Goal: Information Seeking & Learning: Learn about a topic

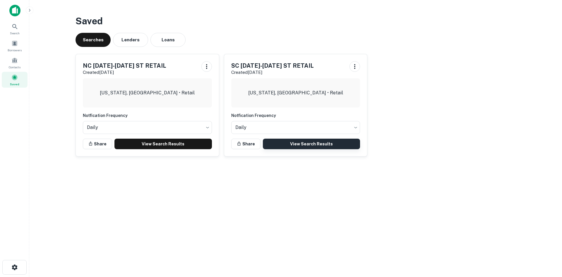
click at [283, 141] on link "View Search Results" at bounding box center [312, 144] width 98 height 11
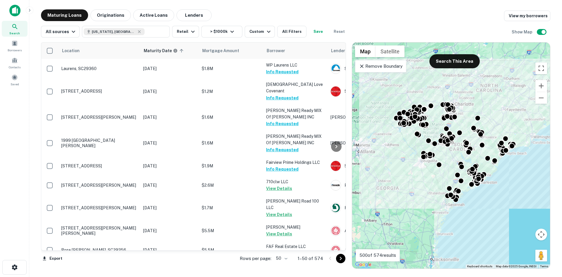
click at [372, 65] on p "Remove Boundary" at bounding box center [381, 66] width 44 height 7
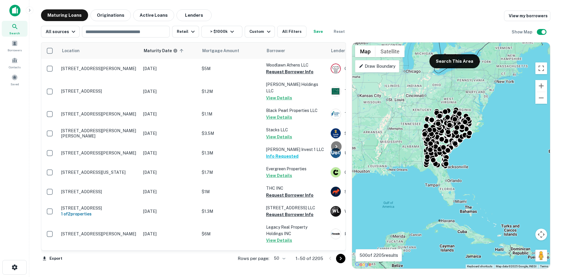
click at [378, 65] on p "Draw Boundary" at bounding box center [377, 66] width 37 height 7
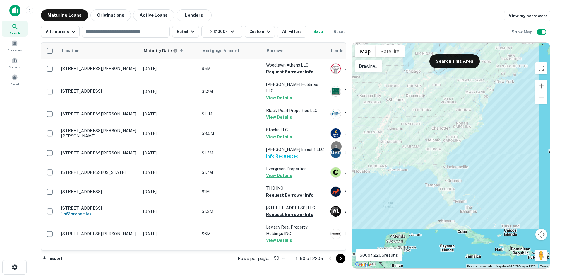
drag, startPoint x: 496, startPoint y: 99, endPoint x: 476, endPoint y: 85, distance: 24.7
click at [476, 85] on div at bounding box center [451, 155] width 198 height 226
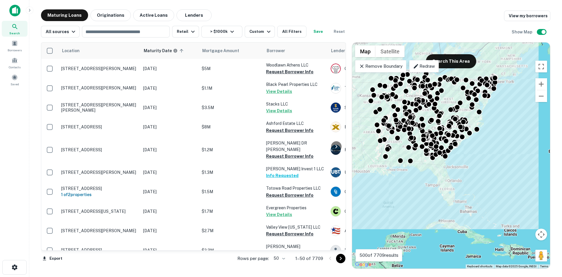
click at [281, 258] on body "Search Borrowers Contacts Saved Maturing Loans Originations Active Loans Lender…" at bounding box center [281, 138] width 562 height 277
click at [283, 263] on li "100" at bounding box center [280, 264] width 17 height 11
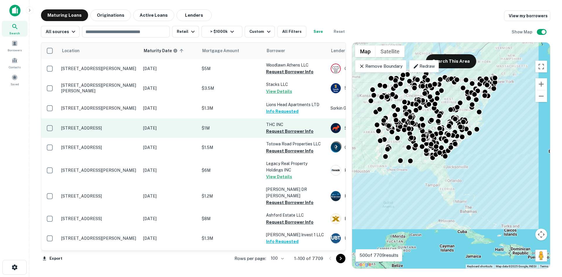
click at [99, 121] on td "[STREET_ADDRESS]" at bounding box center [99, 127] width 82 height 19
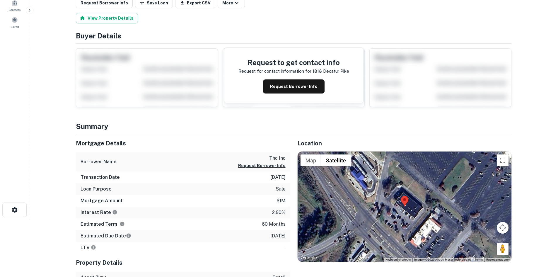
scroll to position [59, 0]
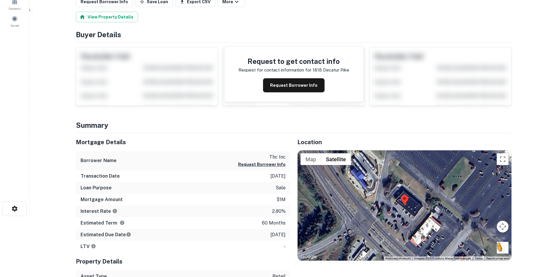
drag, startPoint x: 500, startPoint y: 248, endPoint x: 519, endPoint y: 253, distance: 19.6
click at [507, 250] on button "Drag Pegman onto the map to open Street View" at bounding box center [503, 248] width 12 height 12
click at [519, 218] on html "Search Borrowers Contacts Saved Back to search Loan Details 1818 Decatur Pike A…" at bounding box center [279, 79] width 558 height 277
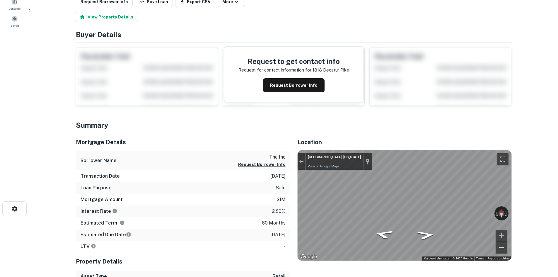
drag, startPoint x: 507, startPoint y: 251, endPoint x: 502, endPoint y: 249, distance: 4.8
click at [502, 249] on button "Zoom out" at bounding box center [501, 248] width 12 height 12
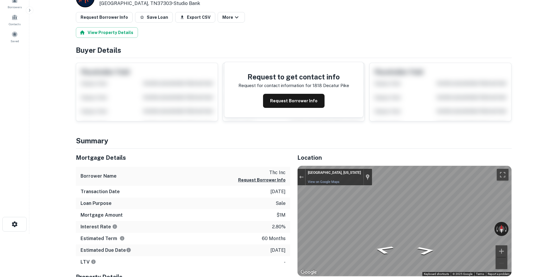
scroll to position [29, 0]
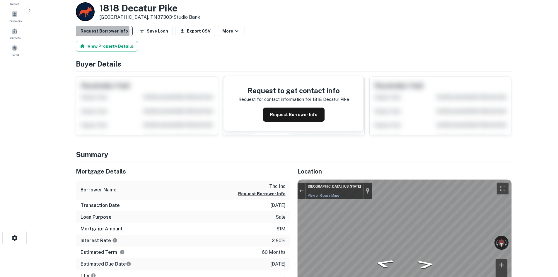
click at [91, 32] on button "Request Borrower Info" at bounding box center [104, 31] width 57 height 11
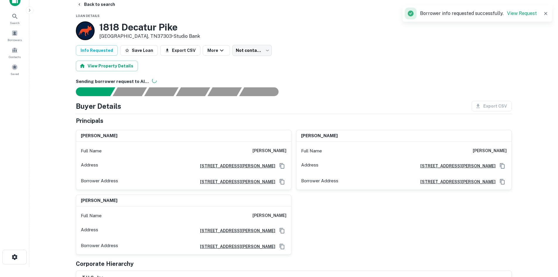
scroll to position [0, 0]
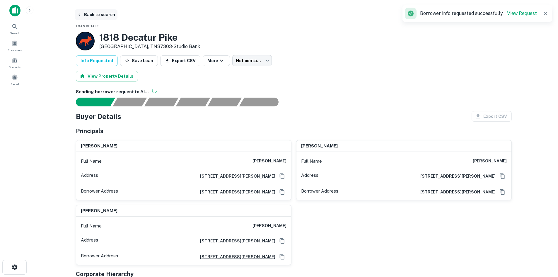
click at [106, 15] on button "Back to search" at bounding box center [96, 14] width 43 height 11
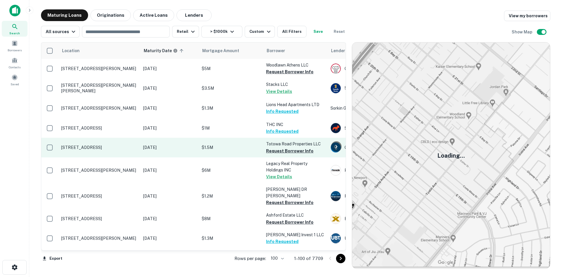
click at [108, 148] on p "[STREET_ADDRESS]" at bounding box center [99, 147] width 76 height 5
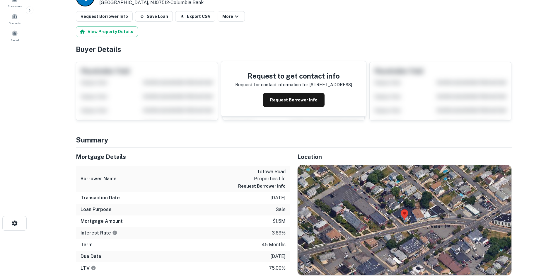
scroll to position [59, 0]
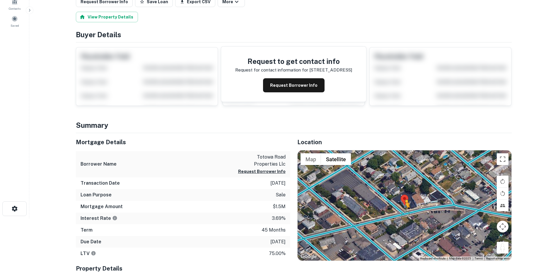
drag, startPoint x: 502, startPoint y: 249, endPoint x: 404, endPoint y: 213, distance: 105.3
click at [404, 213] on div "To activate drag with keyboard, press Alt + Enter. Once in keyboard drag state,…" at bounding box center [405, 205] width 214 height 110
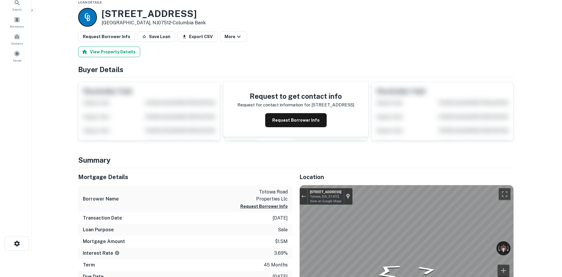
scroll to position [0, 0]
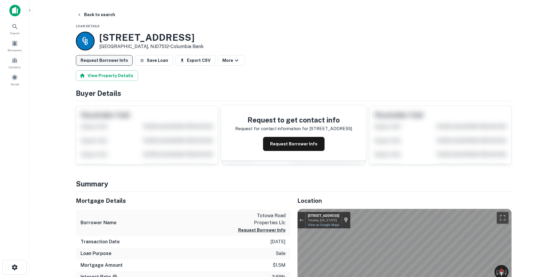
click at [96, 64] on button "Request Borrower Info" at bounding box center [104, 60] width 57 height 11
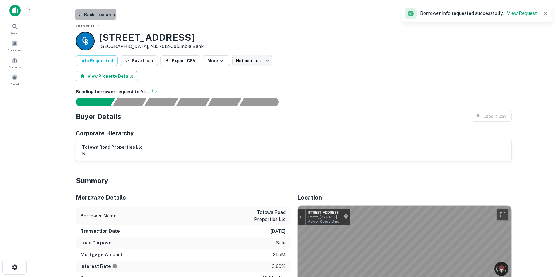
click at [82, 13] on button "Back to search" at bounding box center [96, 14] width 43 height 11
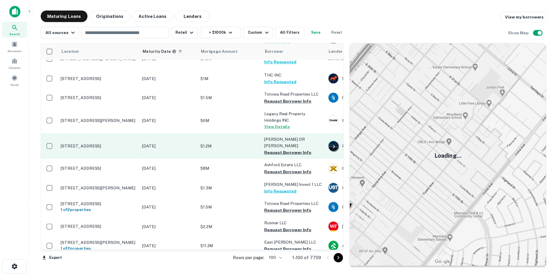
scroll to position [59, 0]
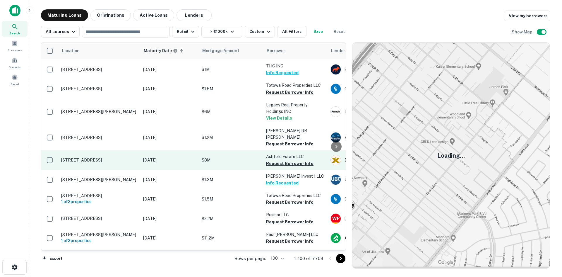
click at [107, 157] on p "[STREET_ADDRESS]" at bounding box center [99, 159] width 76 height 5
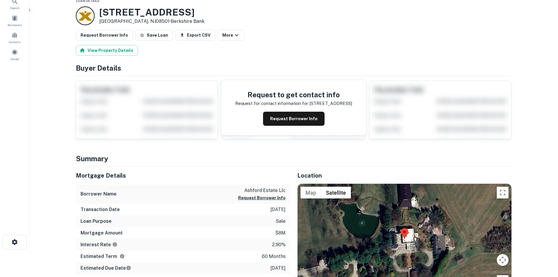
scroll to position [59, 0]
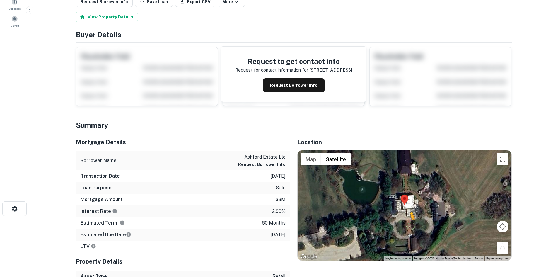
drag, startPoint x: 504, startPoint y: 249, endPoint x: 409, endPoint y: 225, distance: 97.7
click at [409, 225] on div "To activate drag with keyboard, press Alt + Enter. Once in keyboard drag state,…" at bounding box center [405, 205] width 214 height 110
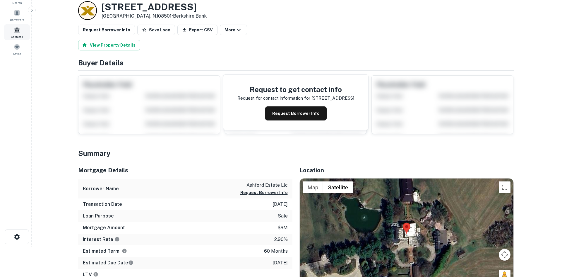
scroll to position [0, 0]
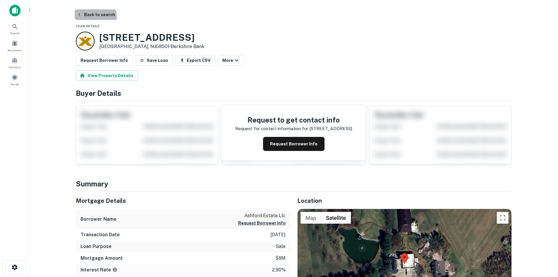
click at [91, 18] on button "Back to search" at bounding box center [96, 14] width 43 height 11
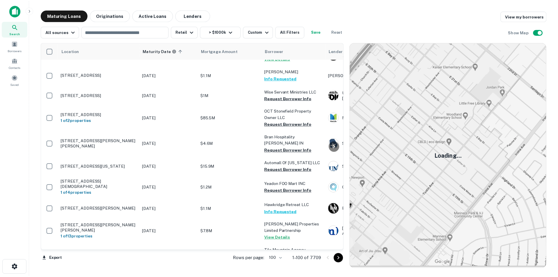
scroll to position [1840, 0]
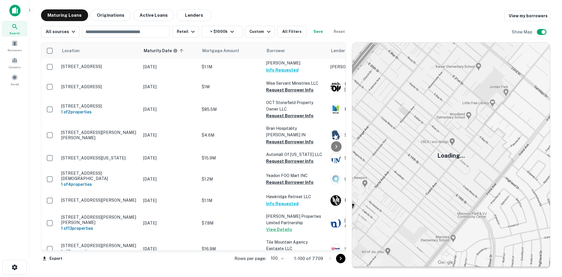
click at [105, 272] on p "[STREET_ADDRESS][PERSON_NAME]" at bounding box center [99, 274] width 76 height 5
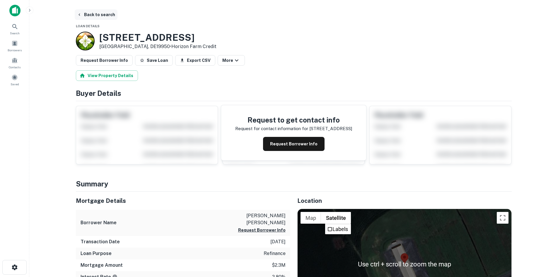
click at [104, 15] on button "Back to search" at bounding box center [96, 14] width 43 height 11
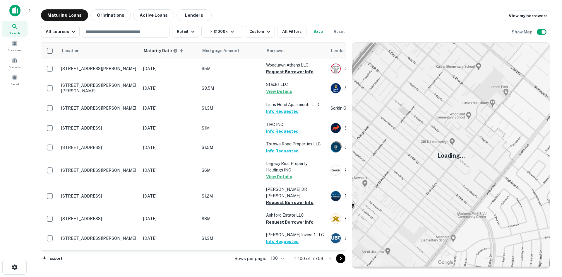
scroll to position [1840, 0]
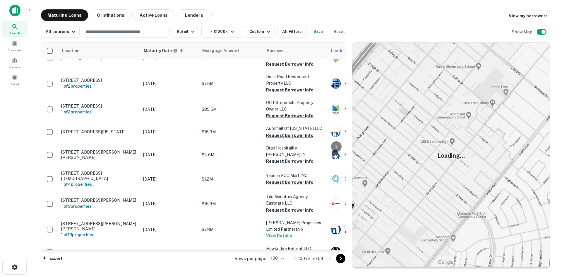
click at [339, 260] on icon "Go to next page" at bounding box center [340, 258] width 7 height 7
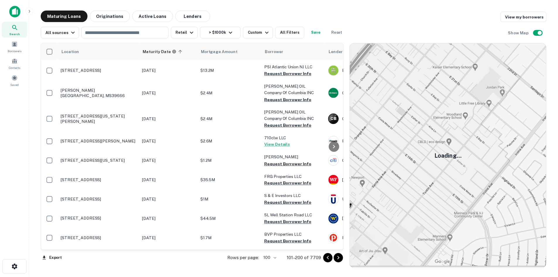
scroll to position [1577, 0]
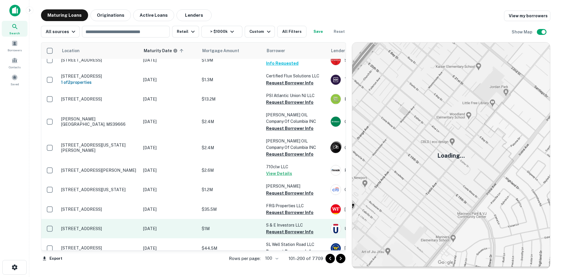
click at [109, 226] on p "[STREET_ADDRESS]" at bounding box center [99, 228] width 76 height 5
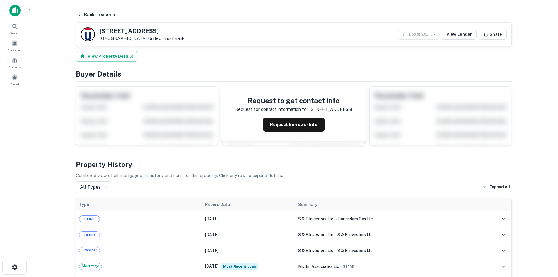
scroll to position [205, 0]
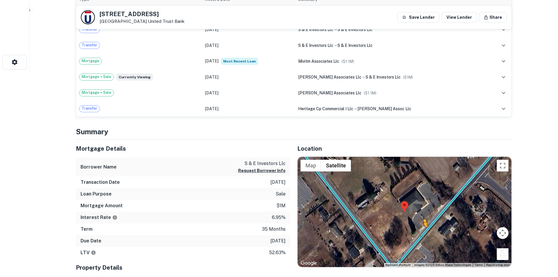
drag, startPoint x: 500, startPoint y: 251, endPoint x: 421, endPoint y: 233, distance: 81.1
click at [421, 233] on div "To activate drag with keyboard, press Alt + Enter. Once in keyboard drag state,…" at bounding box center [405, 212] width 214 height 110
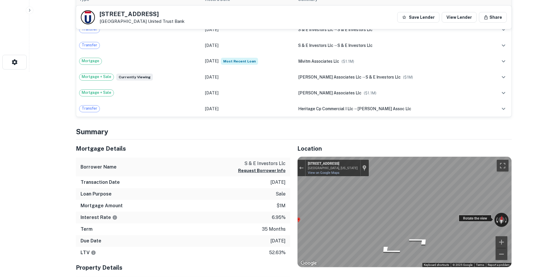
click at [495, 225] on div "← Move left → Move right ↑ Move up ↓ Move down + Zoom in - Zoom out 16 N Golfwo…" at bounding box center [405, 212] width 214 height 110
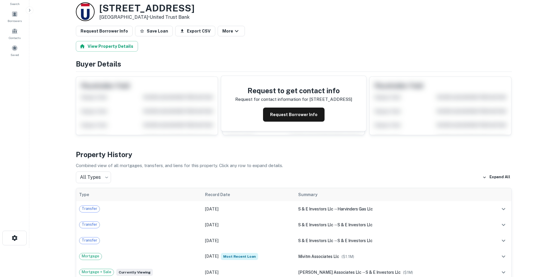
scroll to position [0, 0]
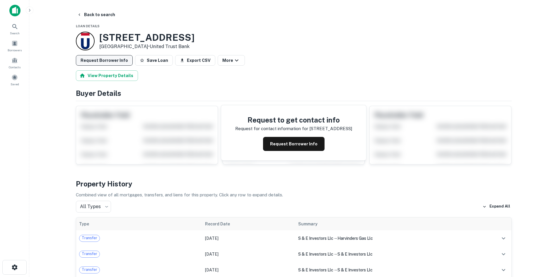
click at [94, 64] on button "Request Borrower Info" at bounding box center [104, 60] width 57 height 11
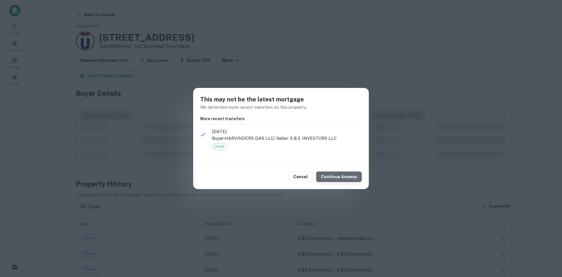
click at [352, 181] on button "Continue Anyway" at bounding box center [339, 176] width 46 height 11
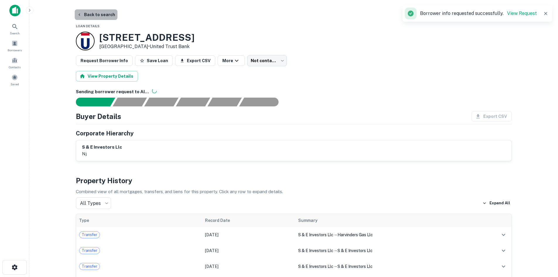
click at [96, 15] on button "Back to search" at bounding box center [96, 14] width 43 height 11
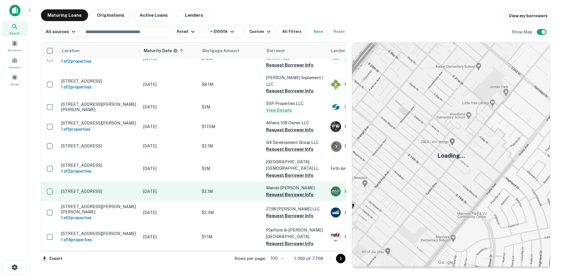
scroll to position [1365, 0]
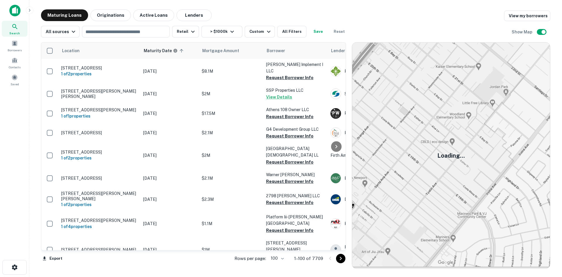
click at [342, 259] on icon "Go to next page" at bounding box center [340, 258] width 7 height 7
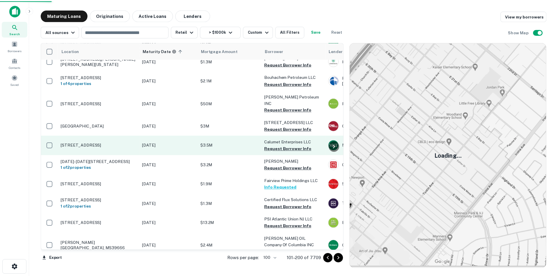
scroll to position [1453, 0]
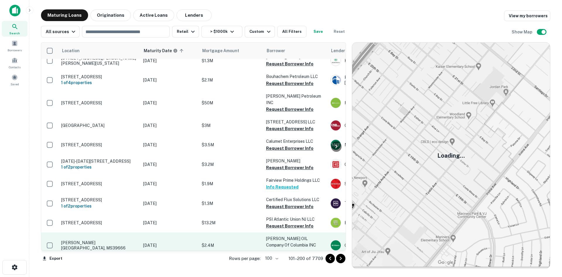
click at [112, 240] on p "[PERSON_NAME][GEOGRAPHIC_DATA], MS39666" at bounding box center [99, 245] width 76 height 11
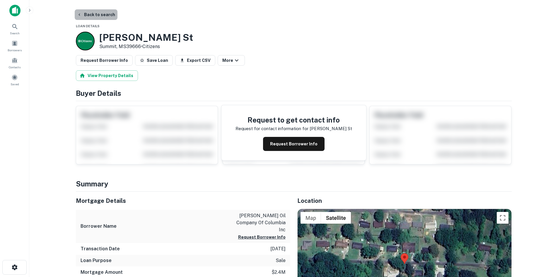
click at [95, 19] on button "Back to search" at bounding box center [96, 14] width 43 height 11
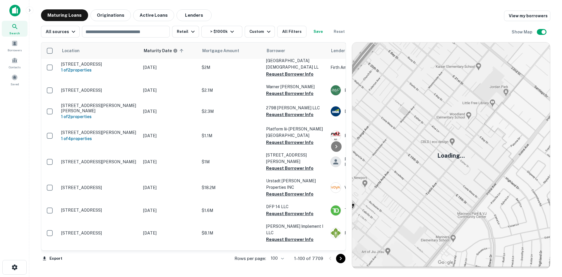
scroll to position [1453, 0]
click at [341, 260] on icon "Go to next page" at bounding box center [340, 258] width 7 height 7
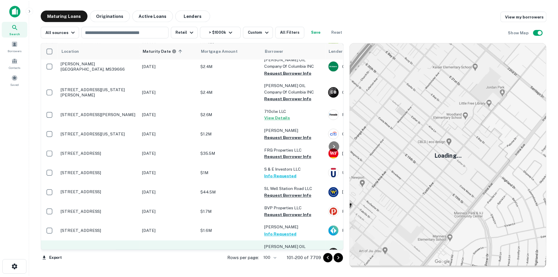
scroll to position [1658, 0]
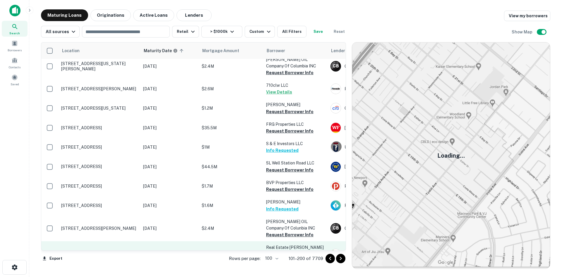
click at [107, 251] on p "[STREET_ADDRESS][PERSON_NAME]" at bounding box center [99, 253] width 76 height 5
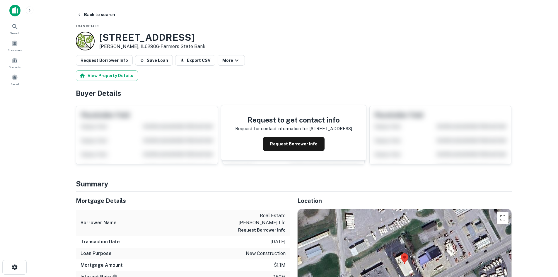
scroll to position [59, 0]
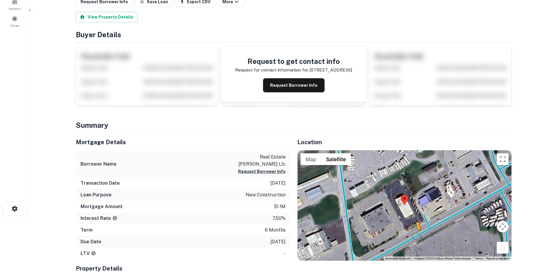
drag, startPoint x: 507, startPoint y: 250, endPoint x: 415, endPoint y: 232, distance: 93.7
click at [415, 235] on div "To activate drag with keyboard, press Alt + Enter. Once in keyboard drag state,…" at bounding box center [405, 205] width 214 height 110
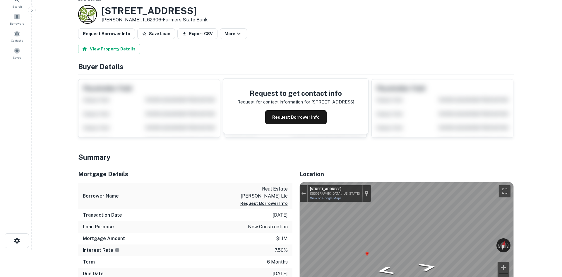
scroll to position [0, 0]
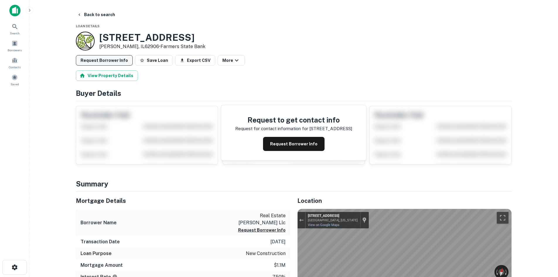
click at [91, 62] on button "Request Borrower Info" at bounding box center [104, 60] width 57 height 11
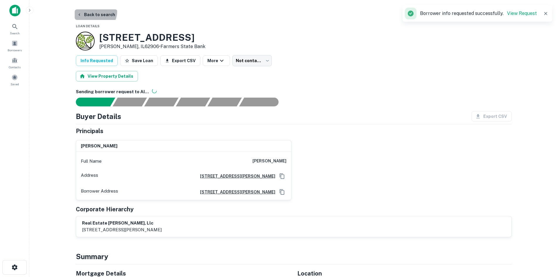
click at [93, 11] on button "Back to search" at bounding box center [96, 14] width 43 height 11
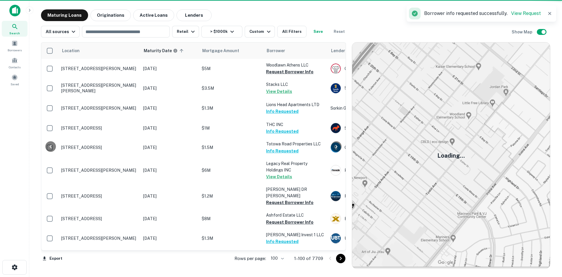
click at [340, 255] on icon "Go to next page" at bounding box center [340, 258] width 7 height 7
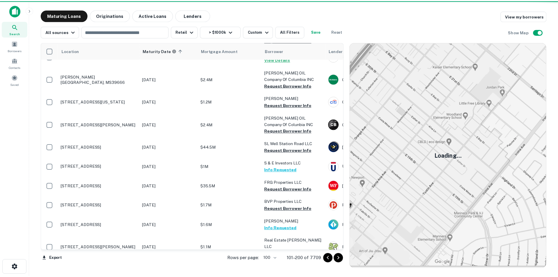
scroll to position [1482, 0]
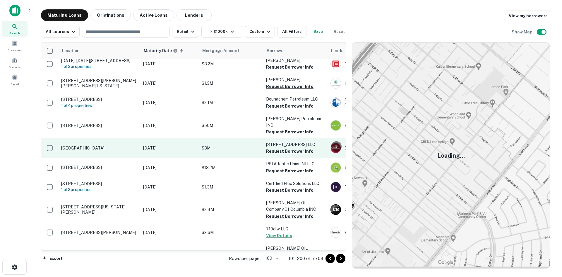
click at [94, 145] on p "[GEOGRAPHIC_DATA]" at bounding box center [99, 147] width 76 height 5
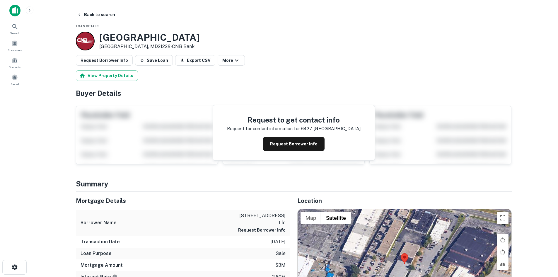
scroll to position [59, 0]
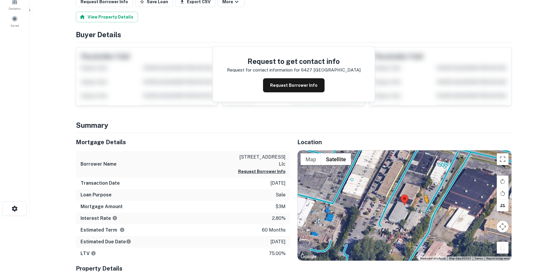
drag, startPoint x: 502, startPoint y: 246, endPoint x: 425, endPoint y: 209, distance: 85.7
click at [425, 209] on div "To activate drag with keyboard, press Alt + Enter. Once in keyboard drag state,…" at bounding box center [405, 205] width 214 height 110
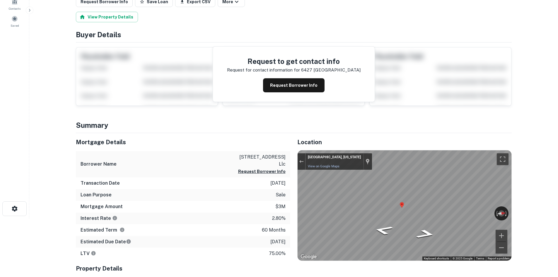
click at [558, 200] on html "Search Borrowers Contacts Saved Back to search Loan Details 6427 Baltimore Nati…" at bounding box center [279, 79] width 558 height 277
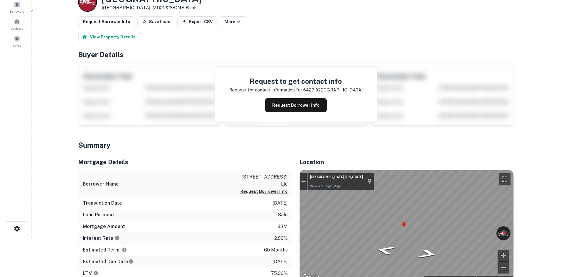
scroll to position [0, 0]
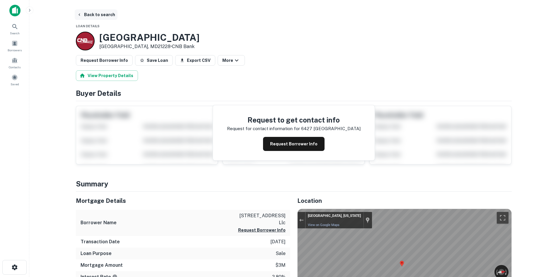
click at [95, 17] on button "Back to search" at bounding box center [96, 14] width 43 height 11
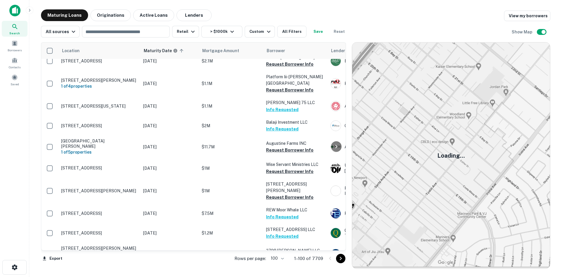
scroll to position [1658, 0]
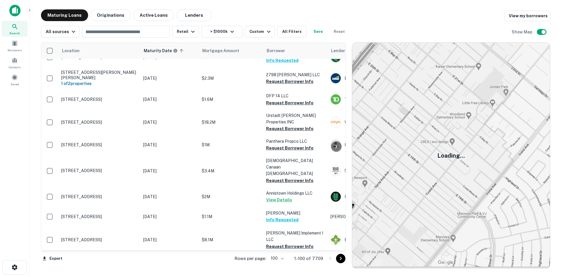
click at [339, 259] on icon "Go to next page" at bounding box center [340, 258] width 7 height 7
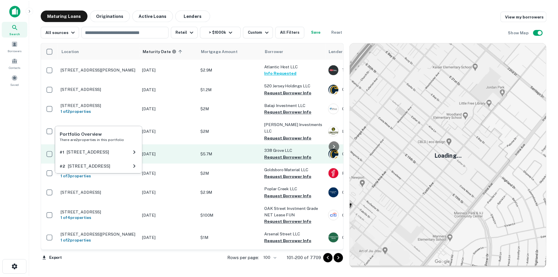
scroll to position [516, 0]
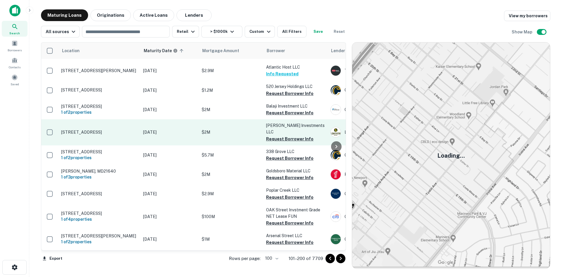
click at [114, 129] on p "[STREET_ADDRESS]" at bounding box center [99, 131] width 76 height 5
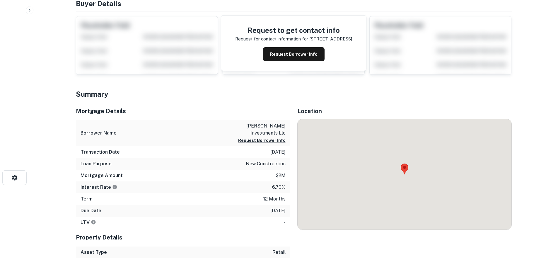
scroll to position [146, 0]
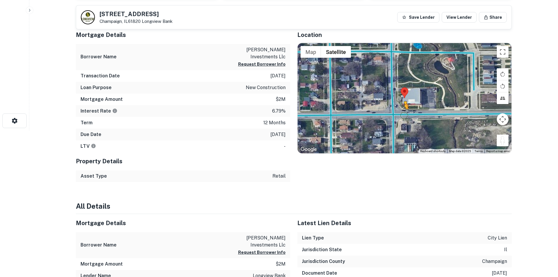
drag, startPoint x: 500, startPoint y: 140, endPoint x: 404, endPoint y: 116, distance: 99.6
click at [404, 116] on div "To activate drag with keyboard, press Alt + Enter. Once in keyboard drag state,…" at bounding box center [405, 98] width 214 height 110
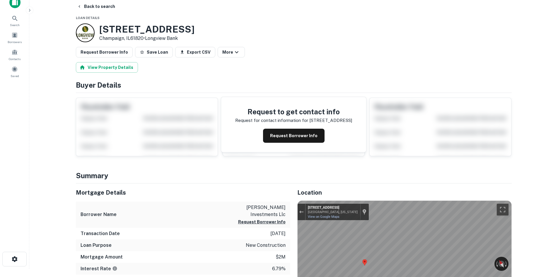
scroll to position [0, 0]
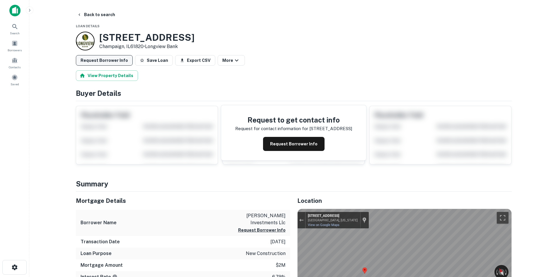
click at [114, 64] on button "Request Borrower Info" at bounding box center [104, 60] width 57 height 11
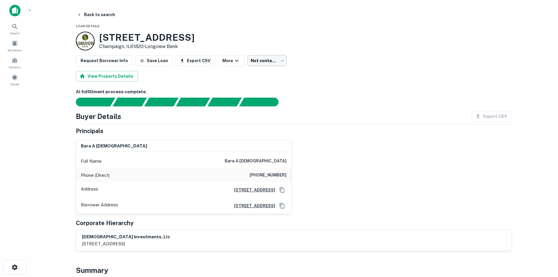
click at [252, 59] on body "Search Borrowers Contacts Saved Back to search Loan Details 1204 N MARKET ST Ch…" at bounding box center [279, 138] width 558 height 277
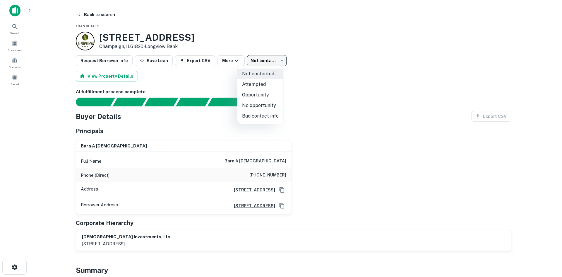
click at [257, 95] on li "Opportunity" at bounding box center [260, 95] width 46 height 11
type input "**********"
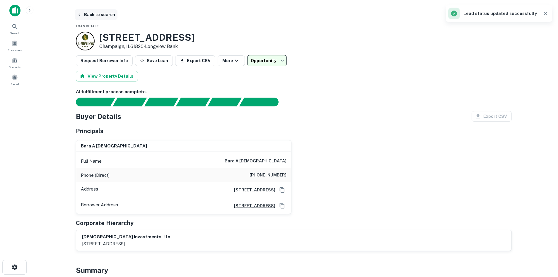
click at [108, 18] on button "Back to search" at bounding box center [96, 14] width 43 height 11
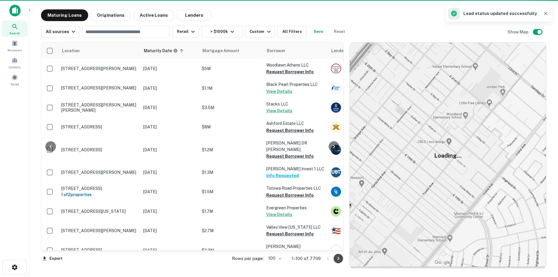
click at [340, 261] on icon "Go to next page" at bounding box center [338, 258] width 7 height 7
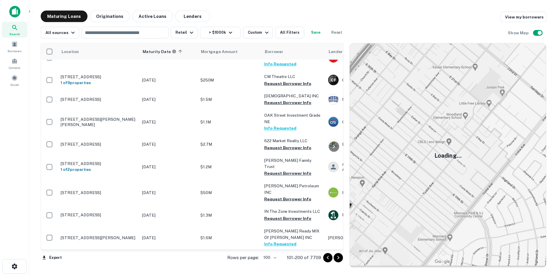
scroll to position [1014, 0]
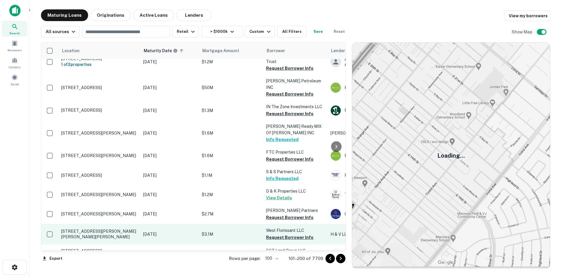
click at [101, 228] on p "[STREET_ADDRESS][PERSON_NAME][PERSON_NAME][PERSON_NAME]" at bounding box center [99, 233] width 76 height 11
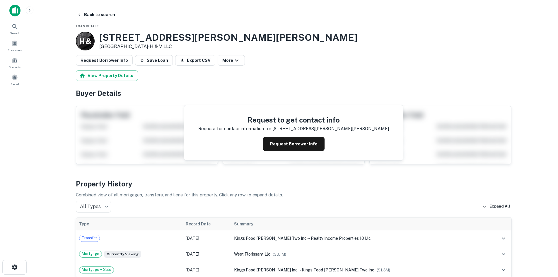
scroll to position [146, 0]
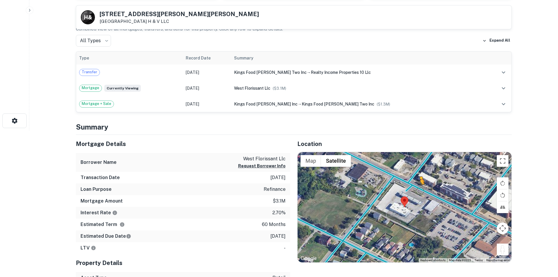
drag, startPoint x: 502, startPoint y: 252, endPoint x: 418, endPoint y: 186, distance: 106.7
click at [418, 186] on div "To activate drag with keyboard, press Alt + Enter. Once in keyboard drag state,…" at bounding box center [405, 207] width 214 height 110
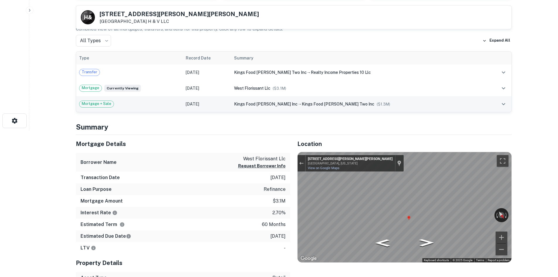
scroll to position [0, 0]
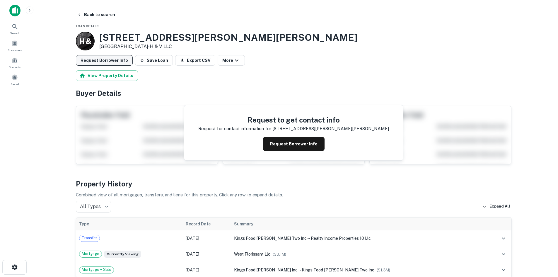
click at [115, 62] on button "Request Borrower Info" at bounding box center [104, 60] width 57 height 11
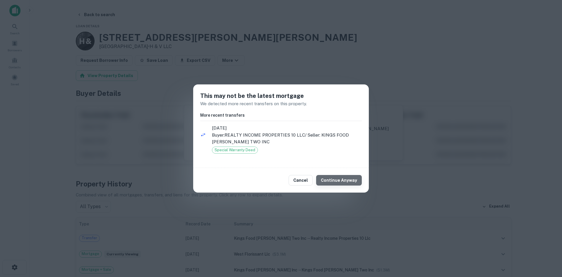
click at [353, 183] on button "Continue Anyway" at bounding box center [339, 180] width 46 height 11
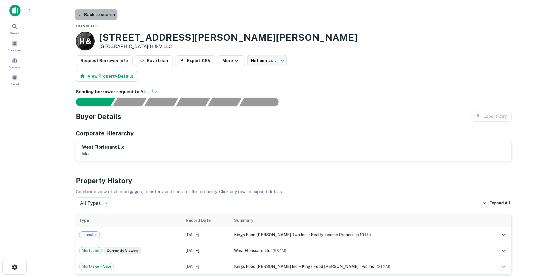
click at [107, 17] on button "Back to search" at bounding box center [96, 14] width 43 height 11
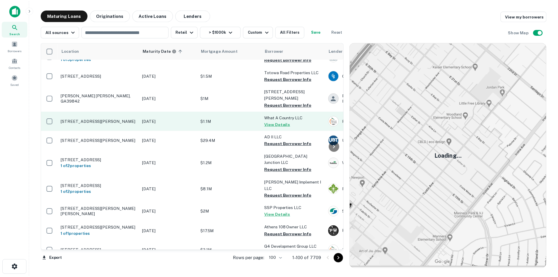
scroll to position [1248, 0]
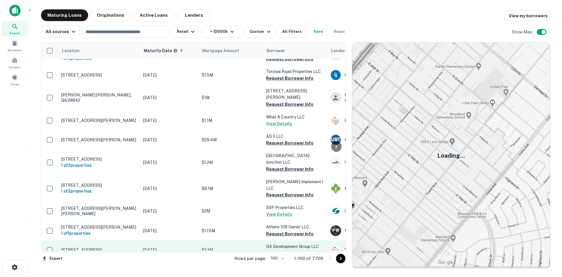
click at [98, 247] on p "721 Main St Sw Gainesville, GA30501" at bounding box center [99, 249] width 76 height 5
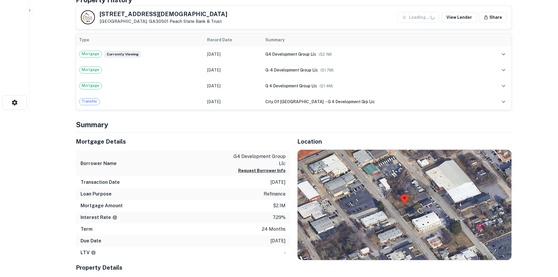
scroll to position [176, 0]
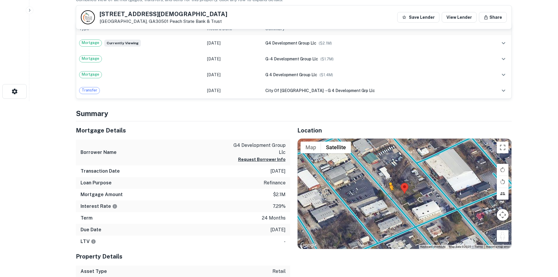
drag, startPoint x: 500, startPoint y: 233, endPoint x: 389, endPoint y: 196, distance: 117.6
click at [389, 196] on div "To activate drag with keyboard, press Alt + Enter. Once in keyboard drag state,…" at bounding box center [405, 194] width 214 height 110
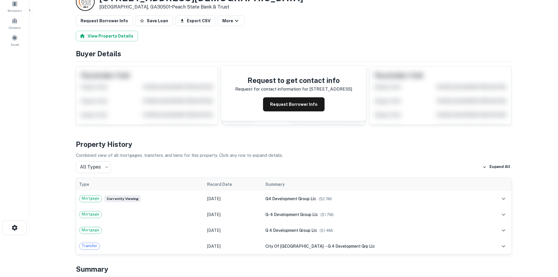
scroll to position [29, 0]
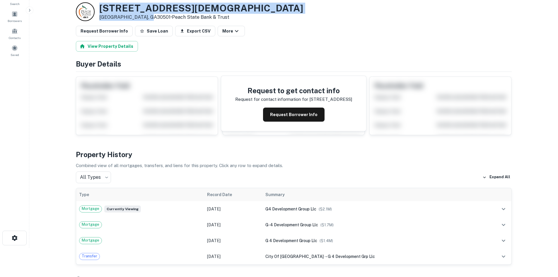
drag, startPoint x: 100, startPoint y: 8, endPoint x: 145, endPoint y: 16, distance: 45.4
click at [145, 16] on div "721 MAIN ST SW Gainesville, GA30501 • Peach State Bank & Trust" at bounding box center [201, 12] width 204 height 18
copy div "721 MAIN ST SW Gainesville, GA30501"
click at [110, 33] on button "Request Borrower Info" at bounding box center [104, 31] width 57 height 11
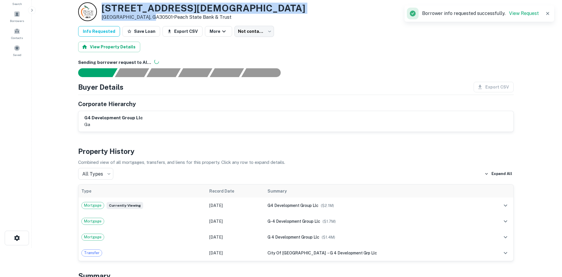
scroll to position [0, 0]
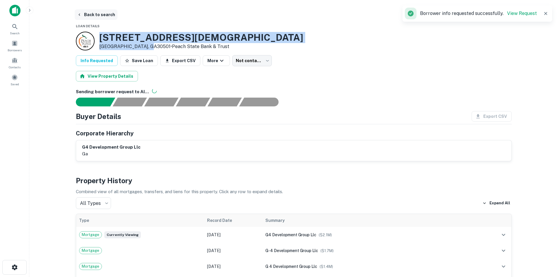
click at [90, 13] on button "Back to search" at bounding box center [96, 14] width 43 height 11
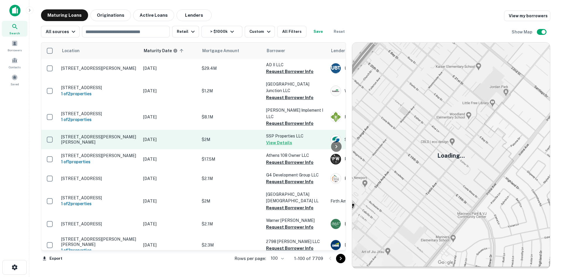
scroll to position [1336, 0]
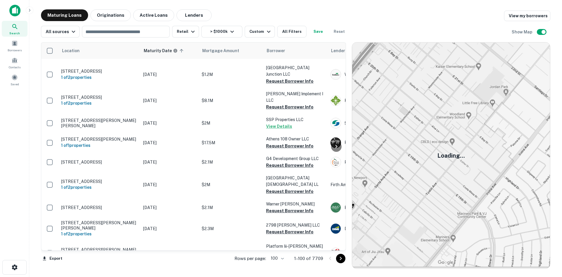
click at [342, 260] on icon "Go to next page" at bounding box center [340, 258] width 7 height 7
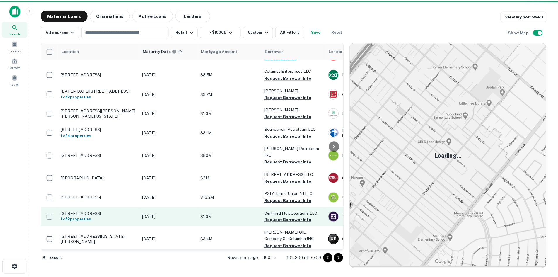
scroll to position [1453, 0]
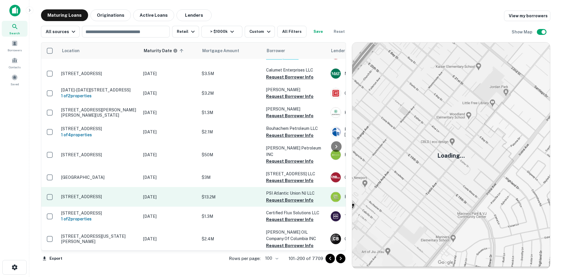
click at [107, 194] on p "[STREET_ADDRESS]" at bounding box center [99, 196] width 76 height 5
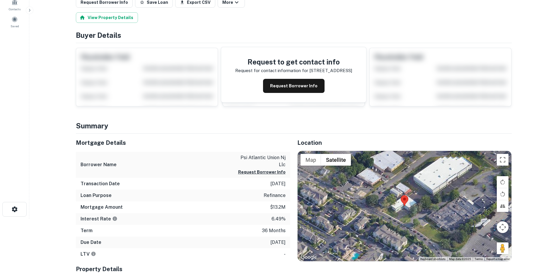
scroll to position [59, 0]
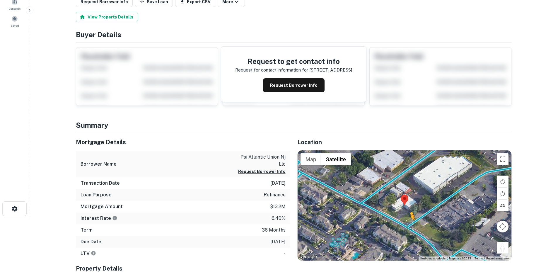
drag, startPoint x: 505, startPoint y: 251, endPoint x: 410, endPoint y: 226, distance: 97.6
click at [410, 226] on div "To activate drag with keyboard, press Alt + Enter. Once in keyboard drag state,…" at bounding box center [405, 205] width 214 height 110
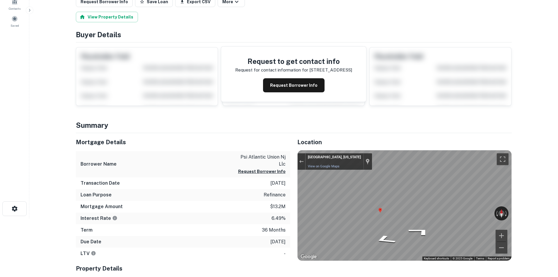
click at [393, 209] on div "Map" at bounding box center [405, 205] width 214 height 110
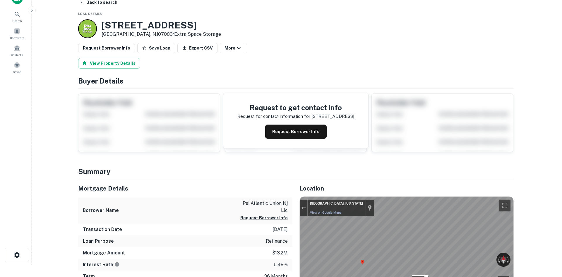
scroll to position [0, 0]
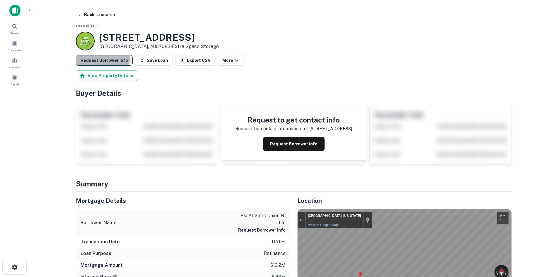
click at [100, 59] on button "Request Borrower Info" at bounding box center [104, 60] width 57 height 11
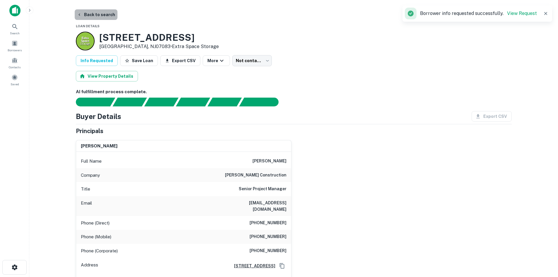
click at [101, 11] on button "Back to search" at bounding box center [96, 14] width 43 height 11
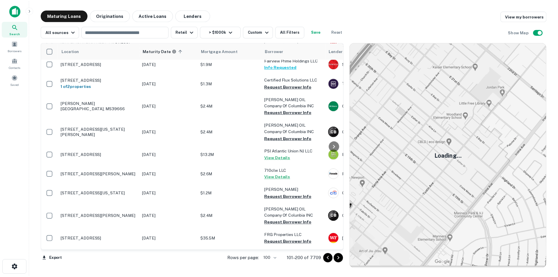
scroll to position [1782, 0]
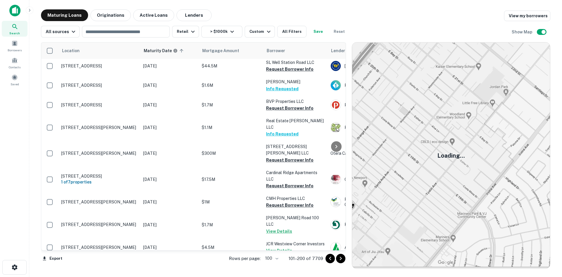
click at [100, 264] on p "[STREET_ADDRESS]" at bounding box center [99, 266] width 76 height 5
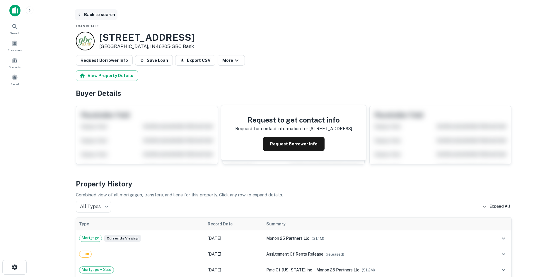
click at [94, 17] on button "Back to search" at bounding box center [96, 14] width 43 height 11
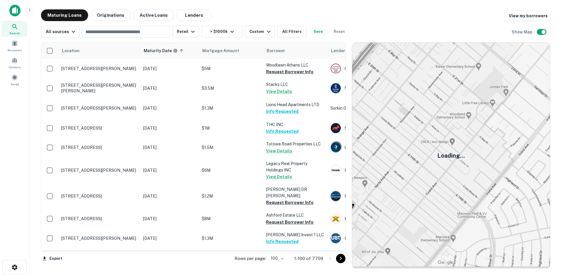
scroll to position [1782, 0]
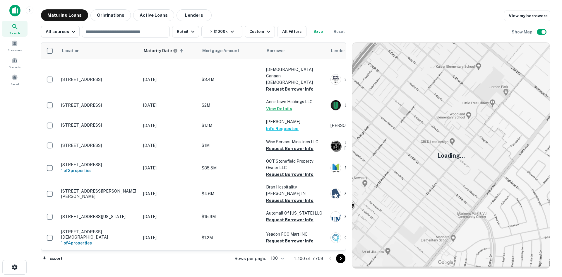
click at [337, 258] on icon "Go to next page" at bounding box center [340, 258] width 7 height 7
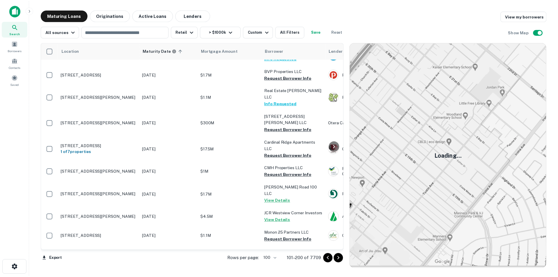
scroll to position [1898, 0]
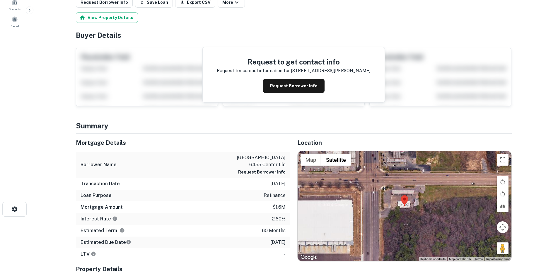
scroll to position [59, 0]
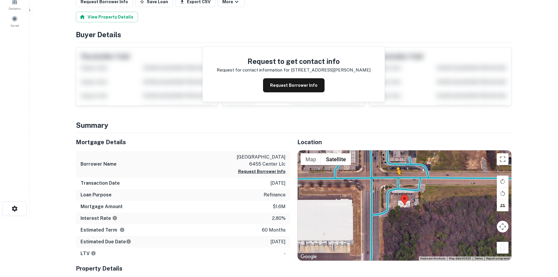
drag, startPoint x: 498, startPoint y: 247, endPoint x: 397, endPoint y: 178, distance: 122.2
click at [397, 178] on div "To activate drag with keyboard, press Alt + Enter. Once in keyboard drag state,…" at bounding box center [405, 205] width 214 height 110
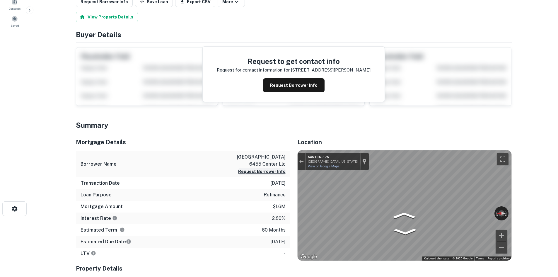
click at [293, 179] on div "Location ← Move left → Move right ↑ Move up ↓ Move down + Zoom in - Zoom out Ho…" at bounding box center [400, 228] width 221 height 191
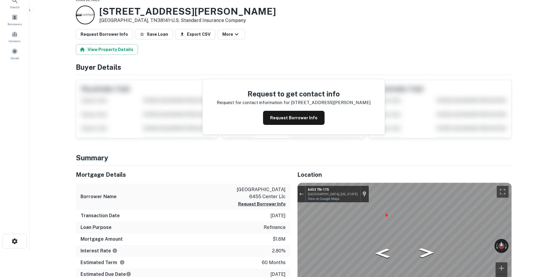
scroll to position [0, 0]
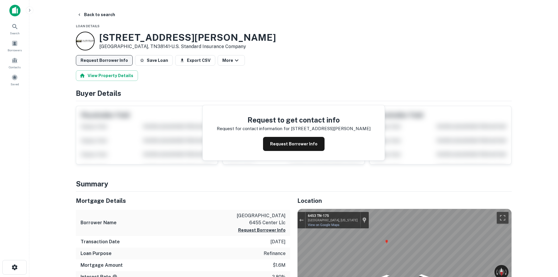
click at [95, 59] on button "Request Borrower Info" at bounding box center [104, 60] width 57 height 11
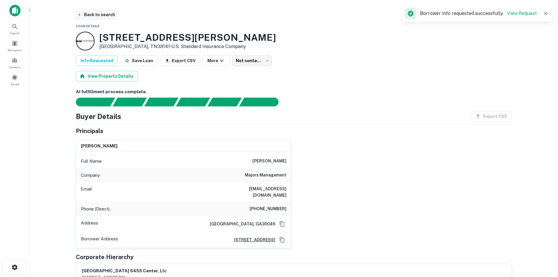
click at [109, 14] on button "Back to search" at bounding box center [96, 14] width 43 height 11
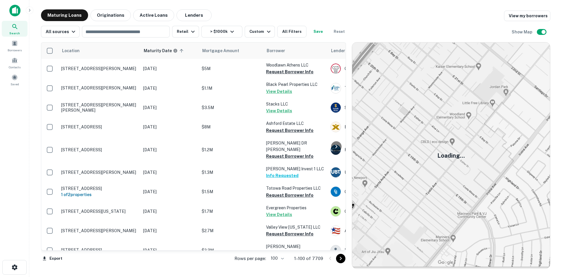
scroll to position [1840, 0]
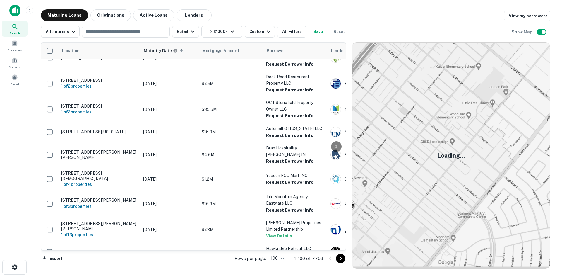
click at [341, 258] on icon "Go to next page" at bounding box center [341, 259] width 2 height 4
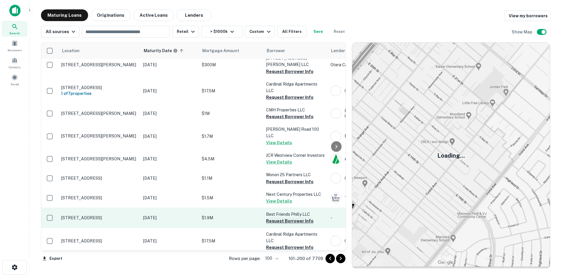
scroll to position [1898, 0]
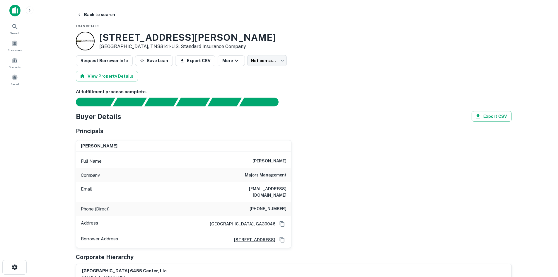
click at [96, 8] on main "Back to search Loan Details 6455 E Shelby Dr Memphis, TN38141 • U.s. Standard I…" at bounding box center [293, 138] width 529 height 277
click at [95, 12] on button "Back to search" at bounding box center [96, 14] width 43 height 11
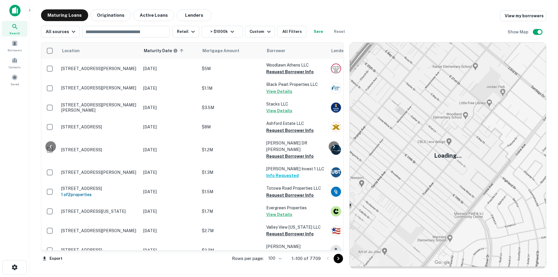
click at [341, 259] on icon "Go to next page" at bounding box center [338, 258] width 7 height 7
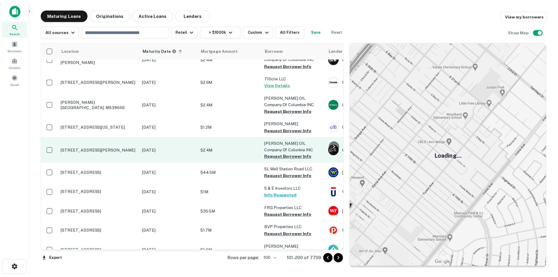
scroll to position [1623, 0]
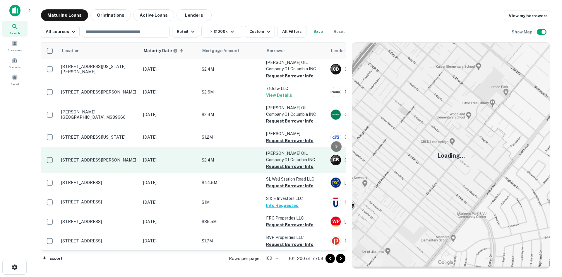
click at [120, 157] on p "[STREET_ADDRESS][PERSON_NAME]" at bounding box center [99, 159] width 76 height 5
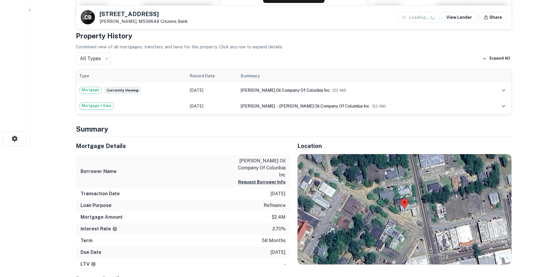
scroll to position [146, 0]
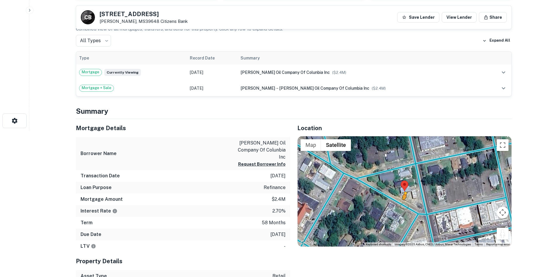
drag, startPoint x: 501, startPoint y: 236, endPoint x: 404, endPoint y: 205, distance: 101.9
click at [404, 205] on div "To activate drag with keyboard, press Alt + Enter. Once in keyboard drag state,…" at bounding box center [405, 191] width 214 height 110
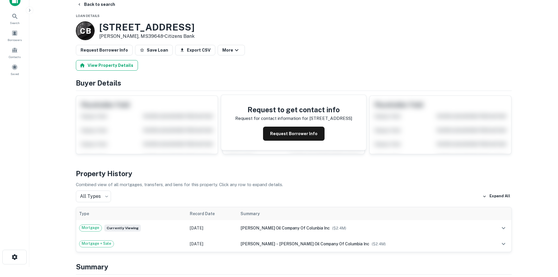
scroll to position [0, 0]
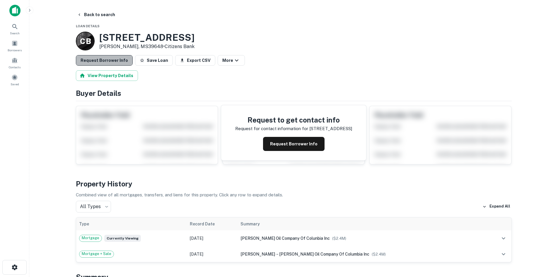
click at [113, 64] on button "Request Borrower Info" at bounding box center [104, 60] width 57 height 11
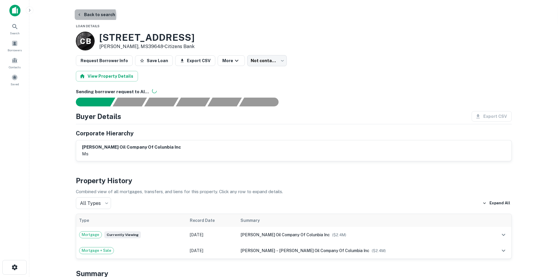
click at [91, 16] on button "Back to search" at bounding box center [96, 14] width 43 height 11
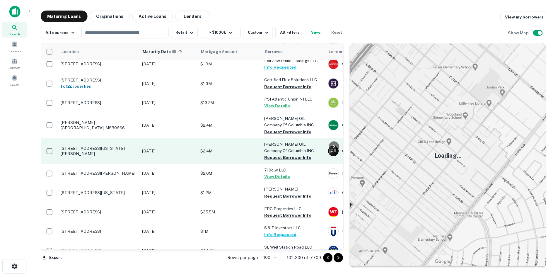
scroll to position [1535, 0]
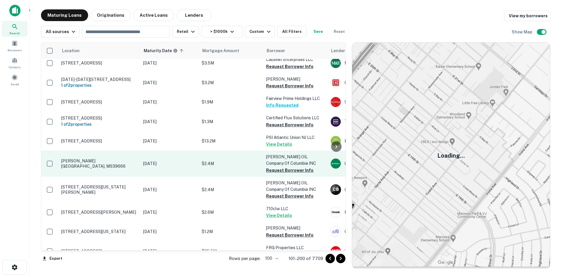
click at [98, 158] on p "[PERSON_NAME][GEOGRAPHIC_DATA], MS39666" at bounding box center [99, 163] width 76 height 11
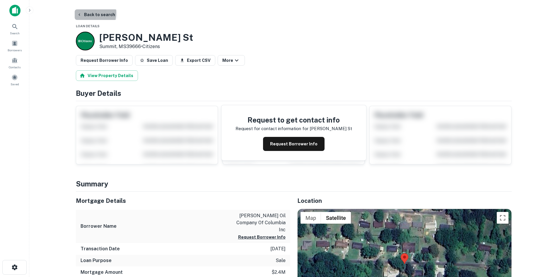
click at [85, 13] on button "Back to search" at bounding box center [96, 14] width 43 height 11
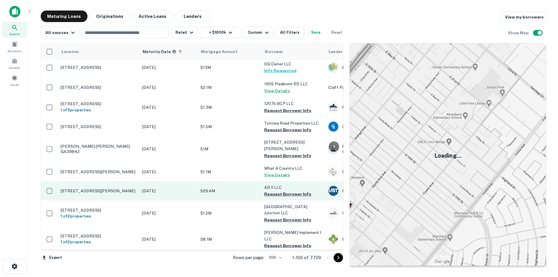
scroll to position [1183, 0]
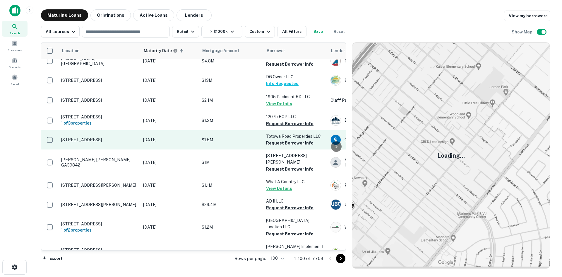
click at [96, 137] on p "384 Totowa Rd Totowa, NJ07512" at bounding box center [99, 139] width 76 height 5
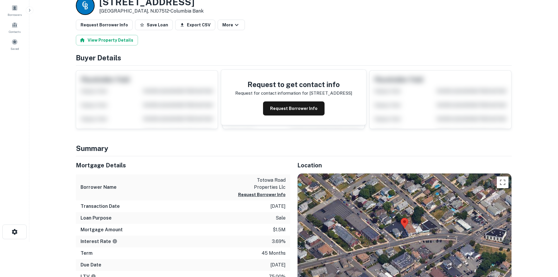
scroll to position [59, 0]
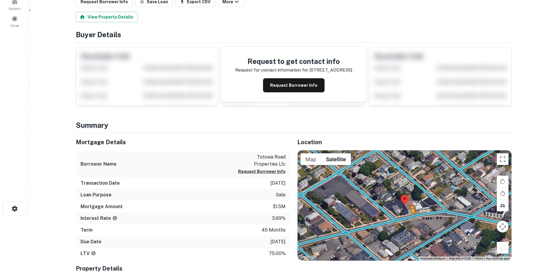
drag, startPoint x: 499, startPoint y: 248, endPoint x: 407, endPoint y: 217, distance: 97.2
click at [407, 218] on div "To activate drag with keyboard, press Alt + Enter. Once in keyboard drag state,…" at bounding box center [405, 205] width 214 height 110
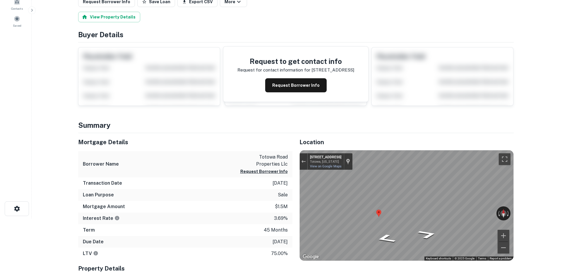
scroll to position [0, 0]
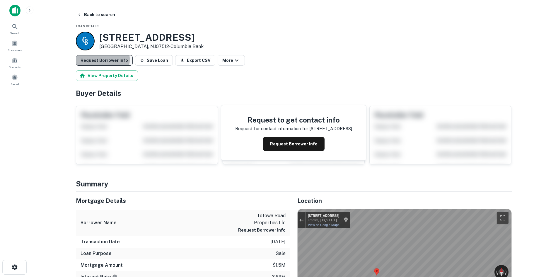
click at [101, 60] on button "Request Borrower Info" at bounding box center [104, 60] width 57 height 11
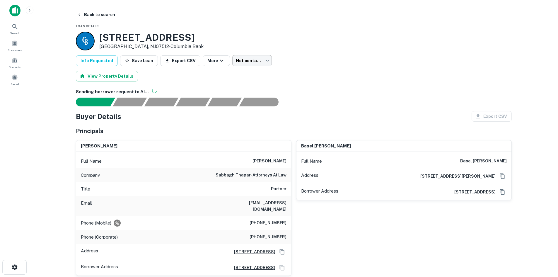
click at [259, 61] on body "Search Borrowers Contacts Saved Back to search Loan Details 384 Totowa Rd Totow…" at bounding box center [279, 138] width 558 height 277
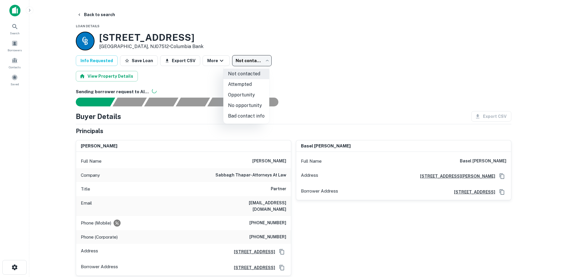
click at [245, 92] on li "Opportunity" at bounding box center [246, 95] width 46 height 11
type input "**********"
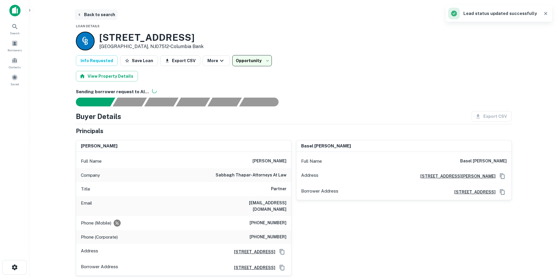
click at [99, 15] on button "Back to search" at bounding box center [96, 14] width 43 height 11
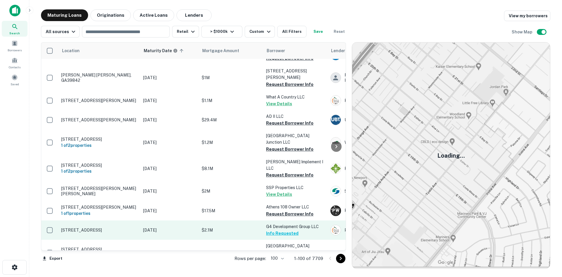
scroll to position [1271, 0]
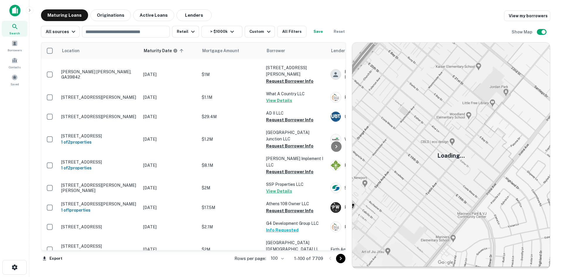
click at [341, 255] on icon "Go to next page" at bounding box center [340, 258] width 7 height 7
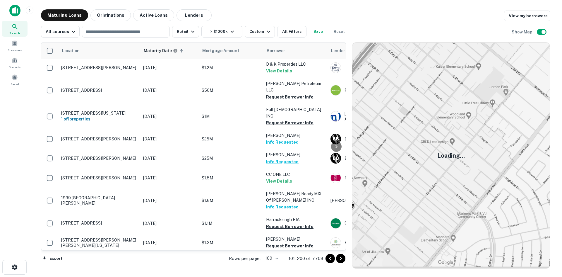
click at [341, 256] on icon "Go to next page" at bounding box center [340, 258] width 7 height 7
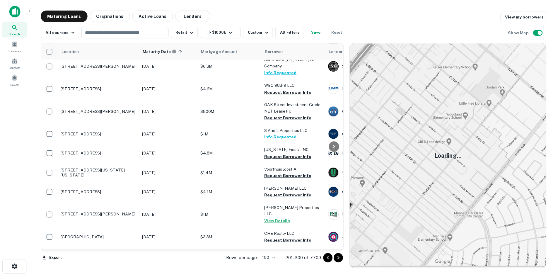
scroll to position [1154, 0]
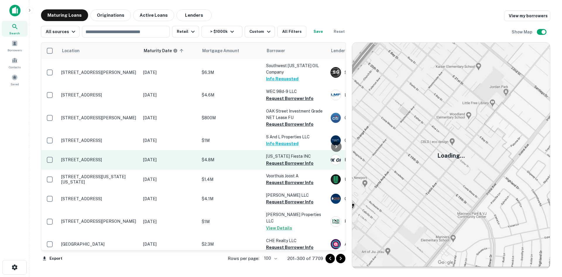
click at [106, 150] on td "[STREET_ADDRESS]" at bounding box center [99, 159] width 82 height 19
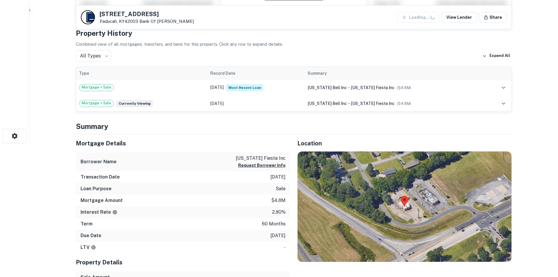
scroll to position [176, 0]
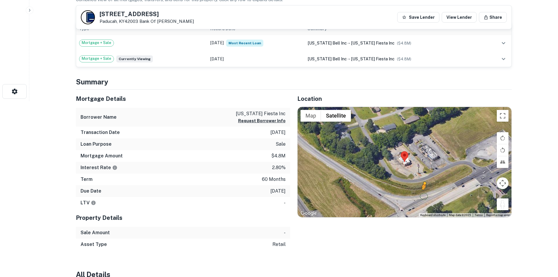
drag, startPoint x: 502, startPoint y: 206, endPoint x: 424, endPoint y: 196, distance: 78.9
click at [424, 196] on div "To activate drag with keyboard, press Alt + Enter. Once in keyboard drag state,…" at bounding box center [405, 162] width 214 height 110
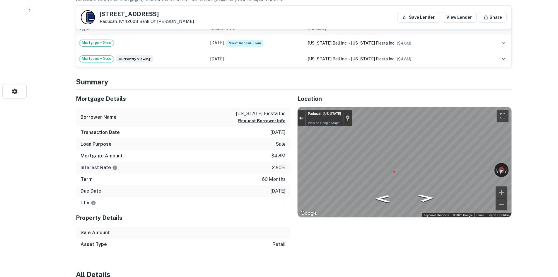
click at [303, 120] on button "Exit the Street View" at bounding box center [302, 118] width 8 height 8
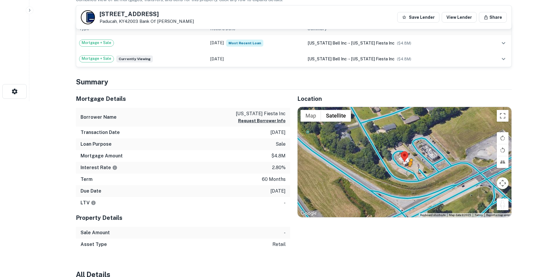
drag, startPoint x: 432, startPoint y: 180, endPoint x: 412, endPoint y: 172, distance: 21.2
click at [412, 172] on div "To activate drag with keyboard, press Alt + Enter. Once in keyboard drag state,…" at bounding box center [405, 162] width 214 height 110
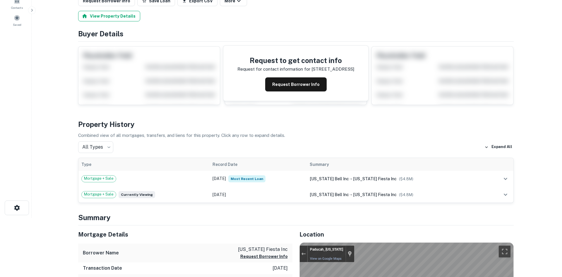
scroll to position [0, 0]
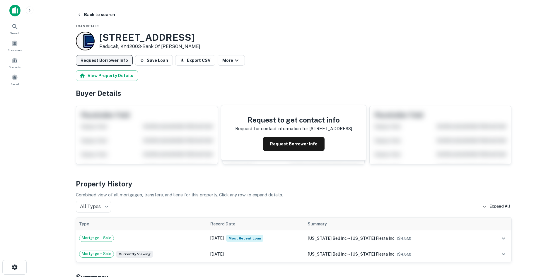
click at [98, 62] on button "Request Borrower Info" at bounding box center [104, 60] width 57 height 11
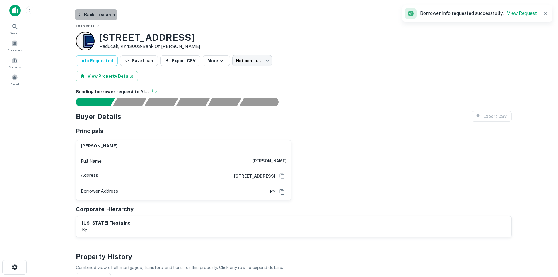
click at [101, 16] on button "Back to search" at bounding box center [96, 14] width 43 height 11
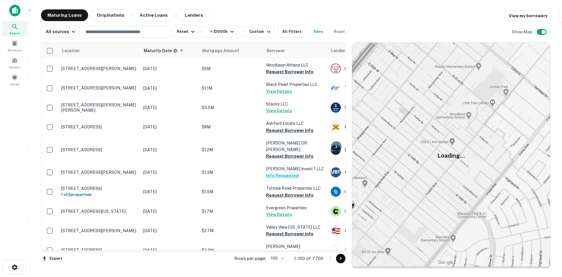
scroll to position [1154, 0]
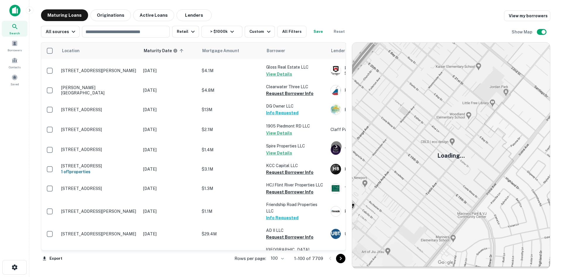
click at [339, 260] on icon "Go to next page" at bounding box center [340, 258] width 7 height 7
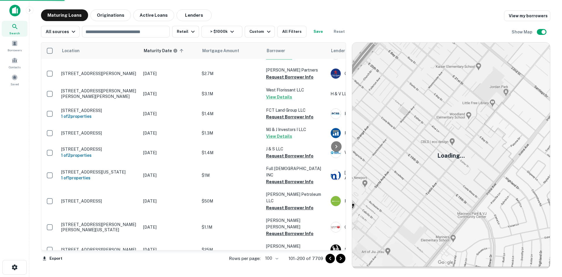
click at [339, 258] on icon "Go to next page" at bounding box center [340, 258] width 7 height 7
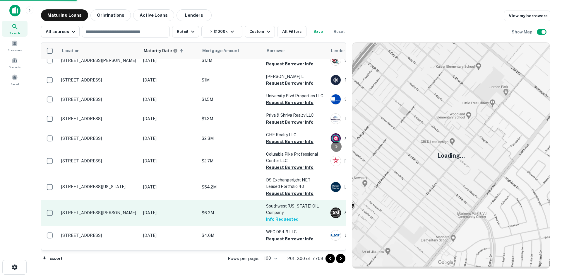
scroll to position [1008, 0]
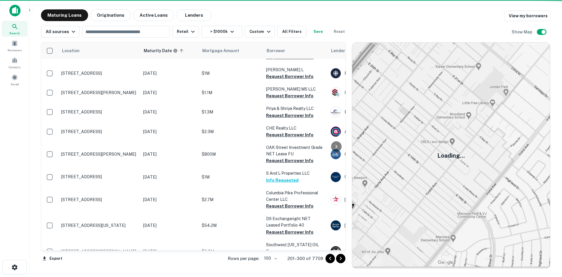
click at [105, 151] on p "[STREET_ADDRESS][PERSON_NAME]" at bounding box center [99, 153] width 76 height 5
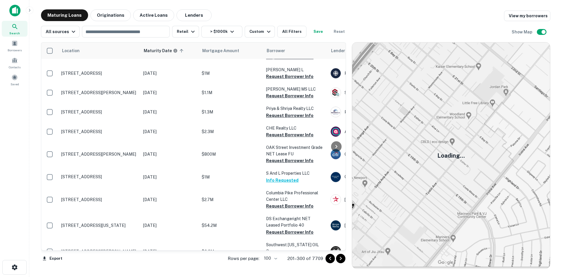
scroll to position [1001, 0]
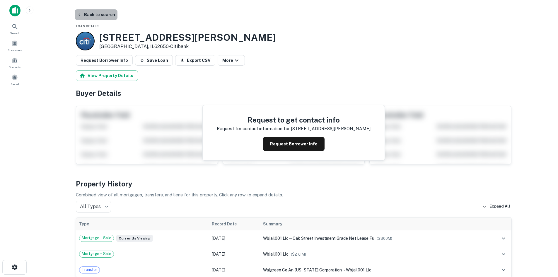
click at [100, 11] on button "Back to search" at bounding box center [96, 14] width 43 height 11
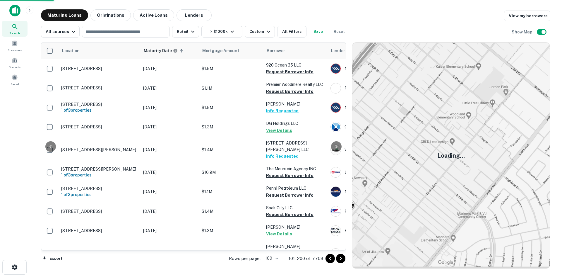
click at [340, 258] on icon "Go to next page" at bounding box center [340, 258] width 7 height 7
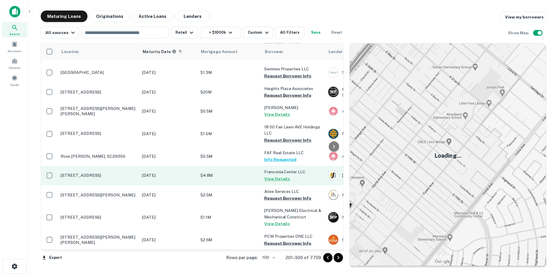
scroll to position [93, 0]
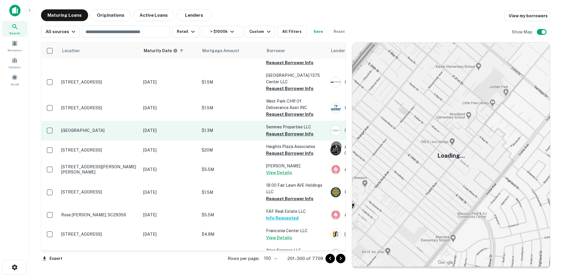
click at [107, 128] on p "[GEOGRAPHIC_DATA]" at bounding box center [99, 130] width 76 height 5
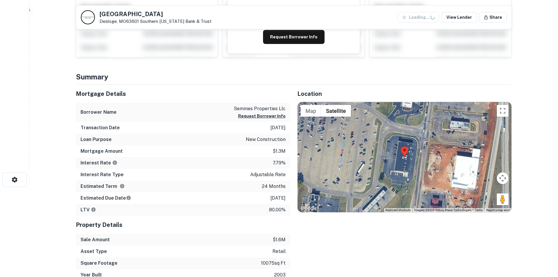
scroll to position [88, 0]
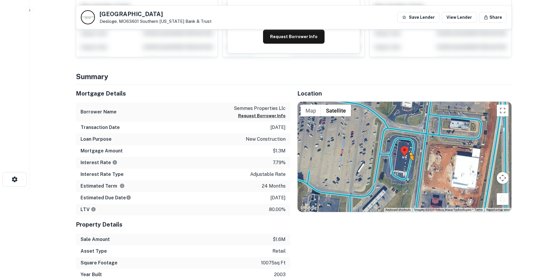
drag, startPoint x: 499, startPoint y: 199, endPoint x: 410, endPoint y: 167, distance: 94.9
click at [410, 167] on div "To activate drag with keyboard, press Alt + Enter. Once in keyboard drag state,…" at bounding box center [405, 157] width 214 height 110
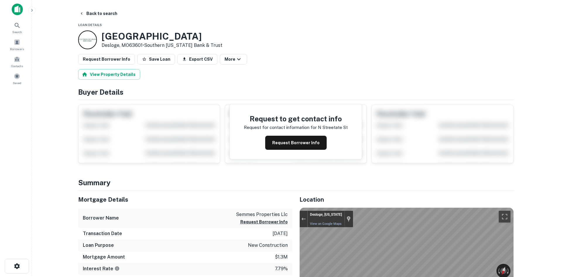
scroll to position [0, 0]
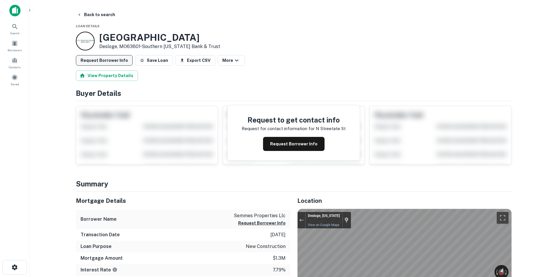
click at [117, 65] on button "Request Borrower Info" at bounding box center [104, 60] width 57 height 11
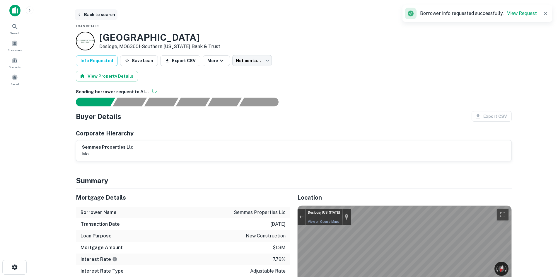
click at [101, 16] on button "Back to search" at bounding box center [96, 14] width 43 height 11
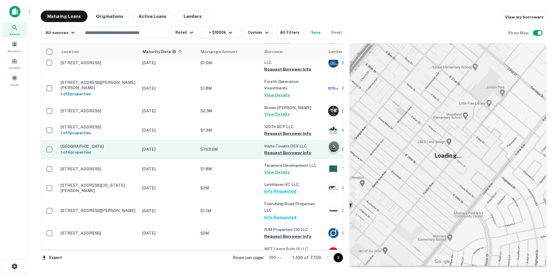
scroll to position [825, 0]
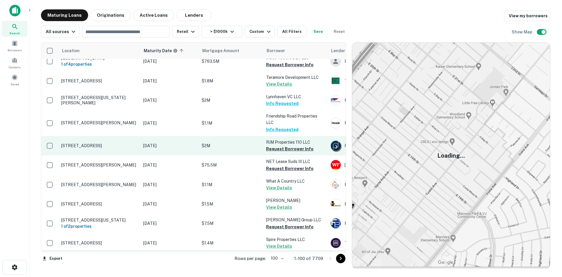
click at [112, 143] on p "106 W Main St Richmond, IN47374" at bounding box center [99, 145] width 76 height 5
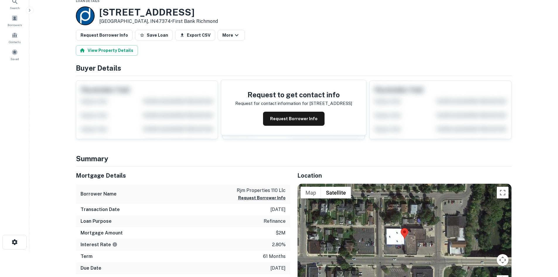
scroll to position [59, 0]
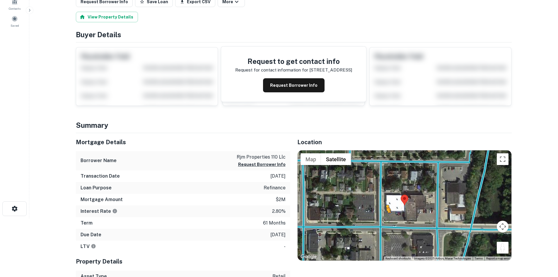
drag, startPoint x: 500, startPoint y: 249, endPoint x: 389, endPoint y: 224, distance: 113.7
click at [389, 224] on div "To activate drag with keyboard, press Alt + Enter. Once in keyboard drag state,…" at bounding box center [405, 205] width 214 height 110
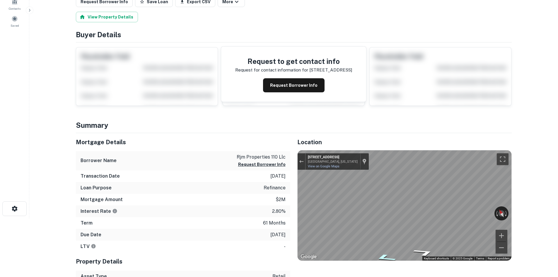
click at [382, 257] on div "Map" at bounding box center [405, 205] width 214 height 110
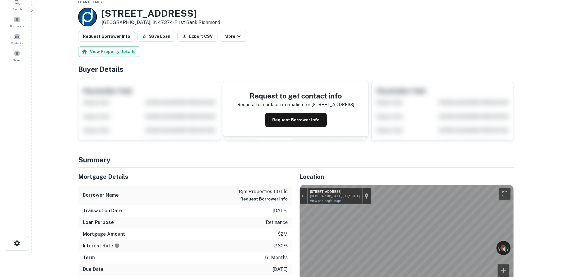
scroll to position [0, 0]
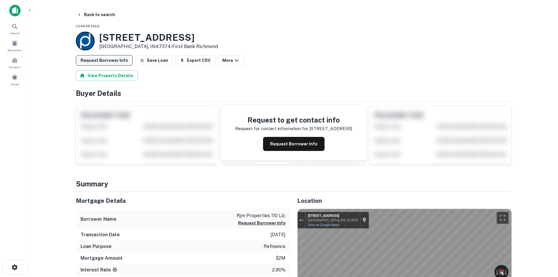
click at [105, 59] on button "Request Borrower Info" at bounding box center [104, 60] width 57 height 11
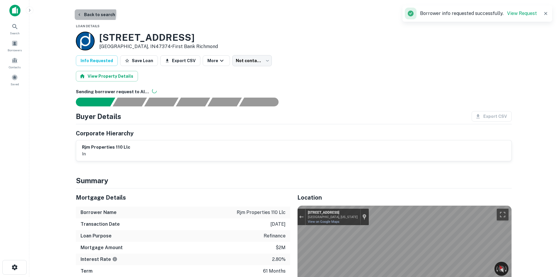
click at [88, 13] on button "Back to search" at bounding box center [96, 14] width 43 height 11
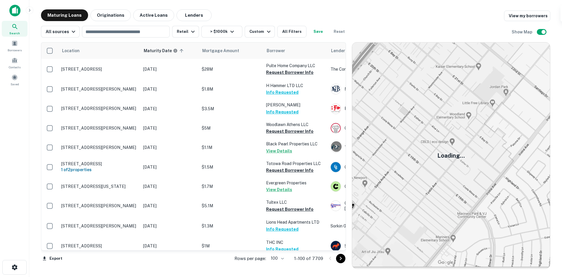
scroll to position [825, 0]
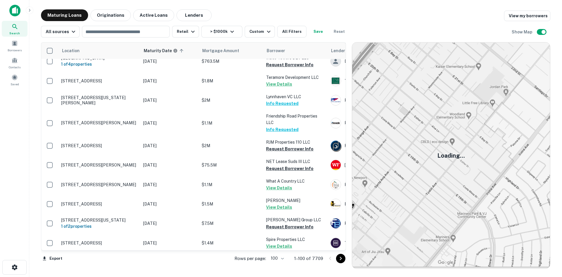
click at [343, 258] on icon "Go to next page" at bounding box center [340, 258] width 7 height 7
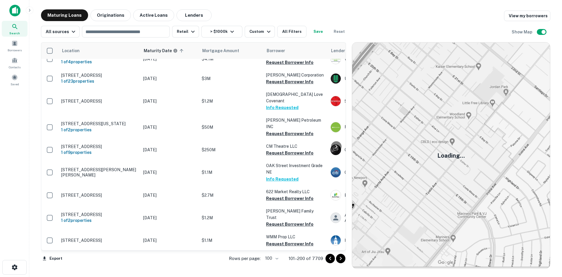
click at [343, 260] on icon "Go to next page" at bounding box center [340, 258] width 7 height 7
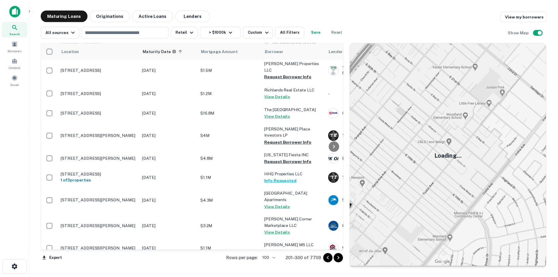
scroll to position [884, 0]
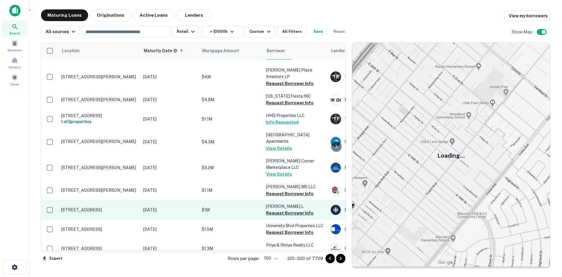
click at [98, 207] on p "[STREET_ADDRESS]" at bounding box center [99, 209] width 76 height 5
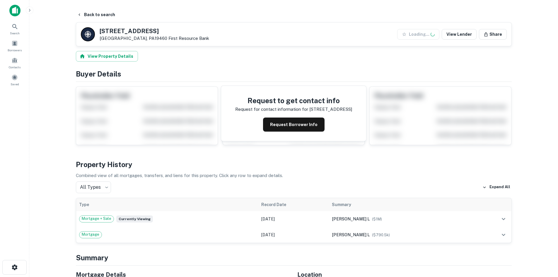
scroll to position [176, 0]
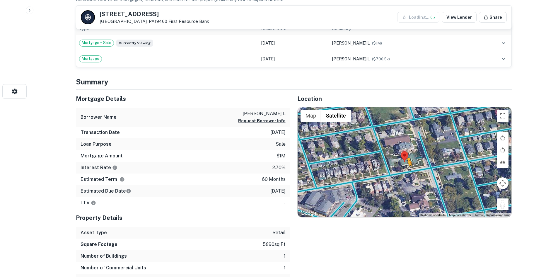
drag, startPoint x: 502, startPoint y: 206, endPoint x: 405, endPoint y: 171, distance: 103.3
click at [405, 171] on div "To activate drag with keyboard, press Alt + Enter. Once in keyboard drag state,…" at bounding box center [405, 162] width 214 height 110
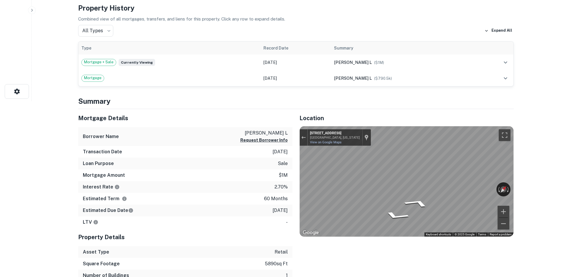
scroll to position [0, 0]
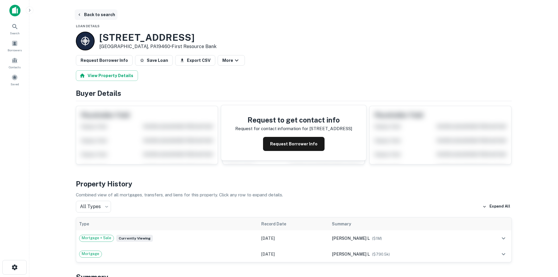
click at [93, 15] on button "Back to search" at bounding box center [96, 14] width 43 height 11
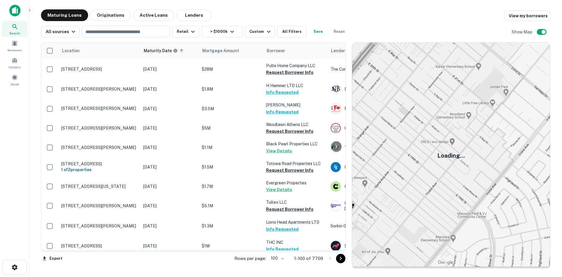
scroll to position [884, 0]
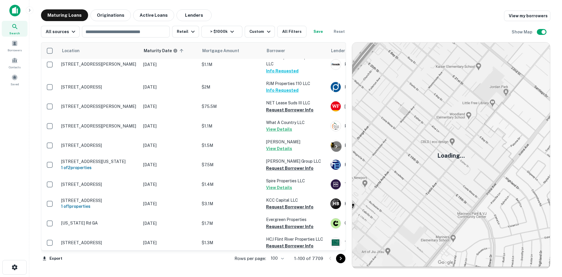
click at [341, 260] on icon "Go to next page" at bounding box center [340, 258] width 7 height 7
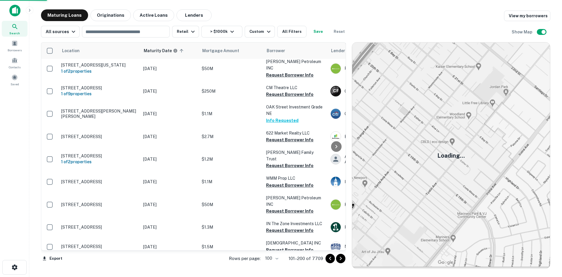
click at [340, 260] on icon "Go to next page" at bounding box center [340, 258] width 7 height 7
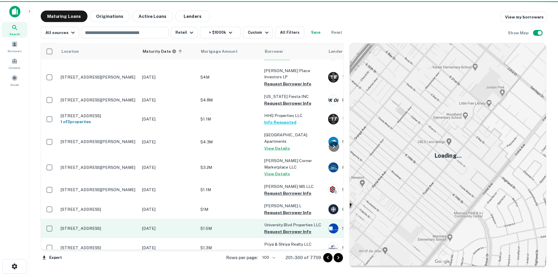
scroll to position [913, 0]
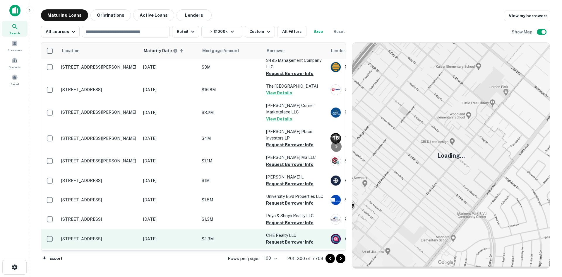
click at [115, 236] on p "[STREET_ADDRESS]" at bounding box center [99, 238] width 76 height 5
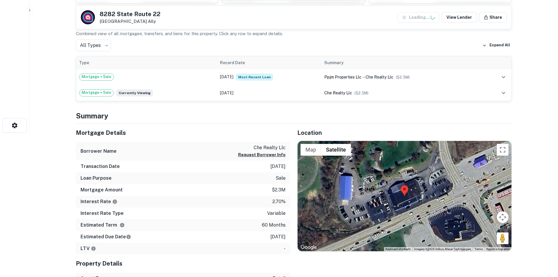
scroll to position [146, 0]
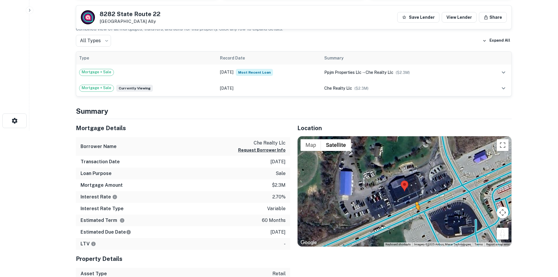
drag, startPoint x: 503, startPoint y: 231, endPoint x: 416, endPoint y: 216, distance: 88.3
click at [416, 216] on div "To activate drag with keyboard, press Alt + Enter. Once in keyboard drag state,…" at bounding box center [405, 191] width 214 height 110
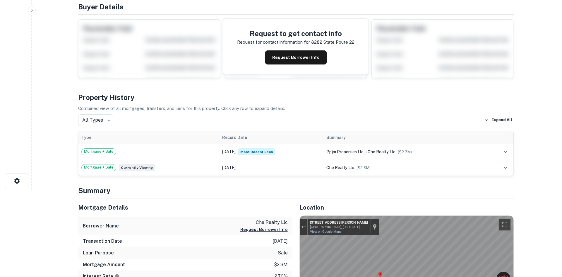
scroll to position [0, 0]
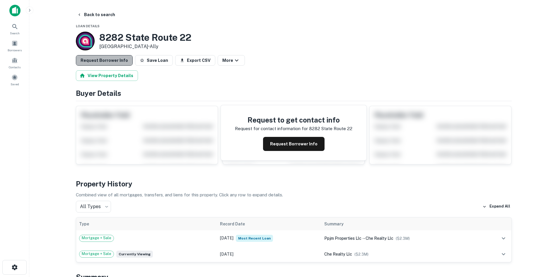
click at [116, 59] on button "Request Borrower Info" at bounding box center [104, 60] width 57 height 11
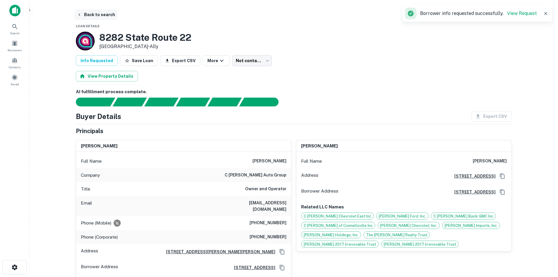
click at [102, 15] on button "Back to search" at bounding box center [96, 14] width 43 height 11
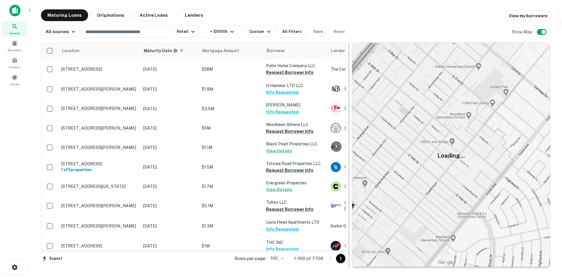
scroll to position [913, 0]
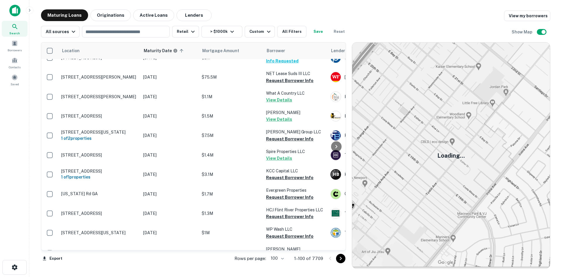
click at [340, 260] on icon "Go to next page" at bounding box center [340, 258] width 7 height 7
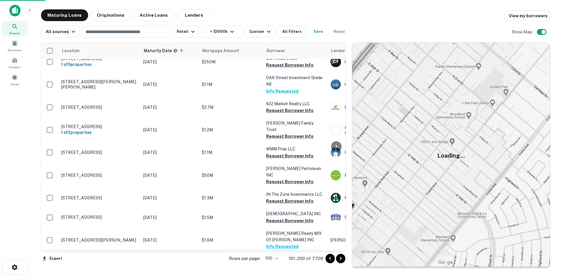
click at [340, 260] on icon "Go to next page" at bounding box center [340, 258] width 7 height 7
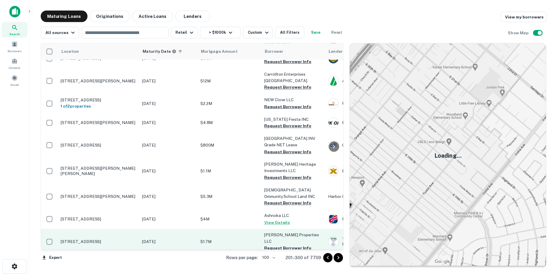
scroll to position [1467, 0]
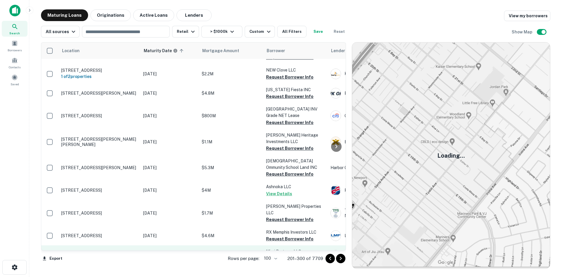
click at [121, 252] on p "[STREET_ADDRESS]" at bounding box center [99, 254] width 76 height 5
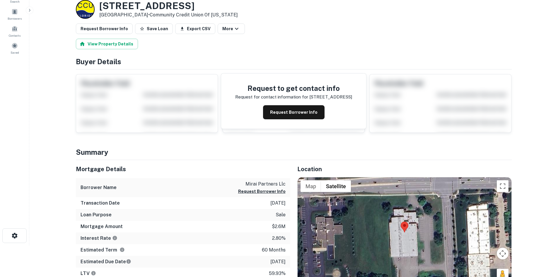
scroll to position [117, 0]
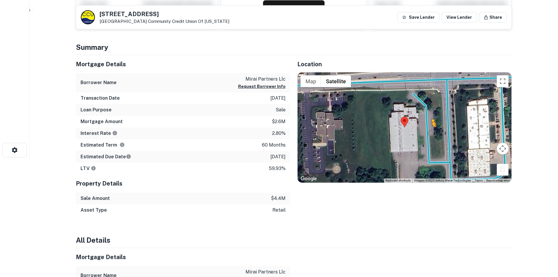
drag, startPoint x: 503, startPoint y: 170, endPoint x: 430, endPoint y: 133, distance: 82.2
click at [430, 133] on div "To activate drag with keyboard, press Alt + Enter. Once in keyboard drag state,…" at bounding box center [405, 127] width 214 height 110
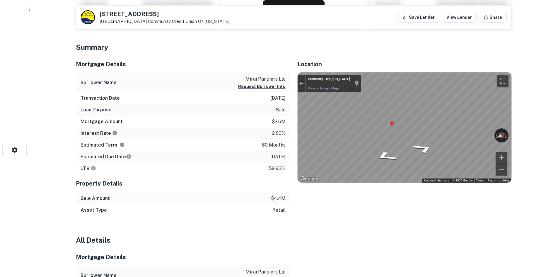
click at [544, 124] on main "Back to search 1214 Freedom Rd Cranberry Township, PA16066 Community Credit Uni…" at bounding box center [293, 21] width 529 height 277
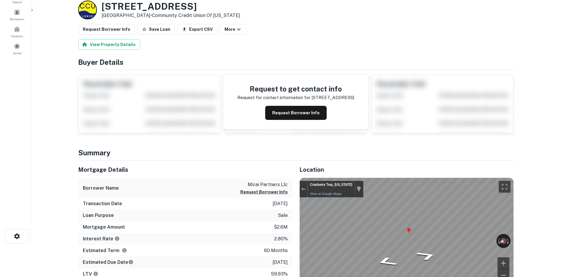
scroll to position [0, 0]
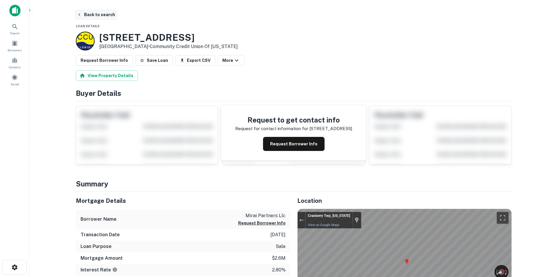
click at [104, 11] on button "Back to search" at bounding box center [96, 14] width 43 height 11
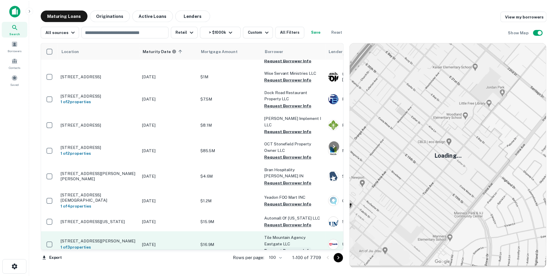
scroll to position [1840, 0]
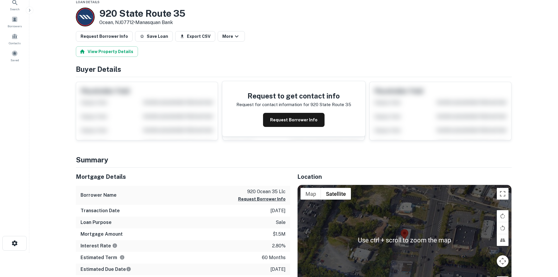
scroll to position [88, 0]
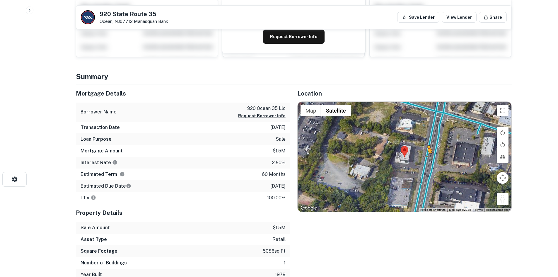
drag, startPoint x: 504, startPoint y: 203, endPoint x: 427, endPoint y: 160, distance: 88.2
click at [427, 160] on div "To activate drag with keyboard, press Alt + Enter. Once in keyboard drag state,…" at bounding box center [405, 157] width 214 height 110
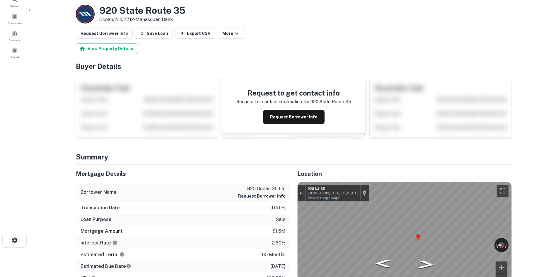
scroll to position [0, 0]
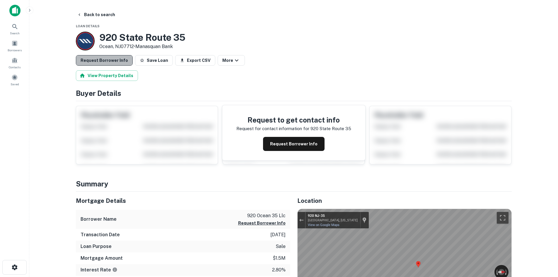
click at [113, 61] on button "Request Borrower Info" at bounding box center [104, 60] width 57 height 11
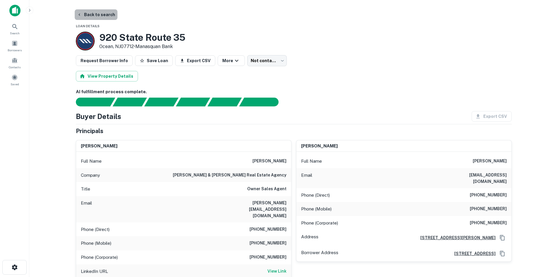
click at [106, 14] on button "Back to search" at bounding box center [96, 14] width 43 height 11
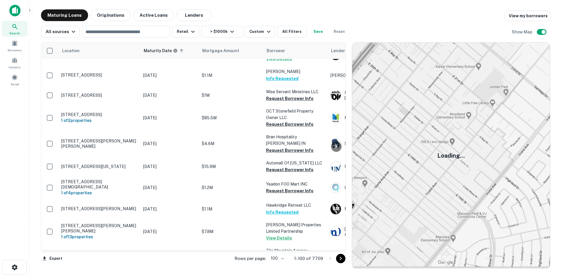
scroll to position [1840, 0]
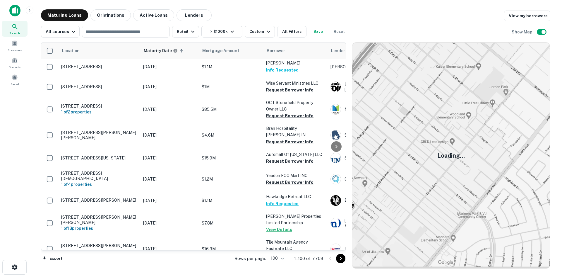
drag, startPoint x: 344, startPoint y: 259, endPoint x: 339, endPoint y: 259, distance: 5.6
click at [344, 259] on icon "Go to next page" at bounding box center [340, 258] width 7 height 7
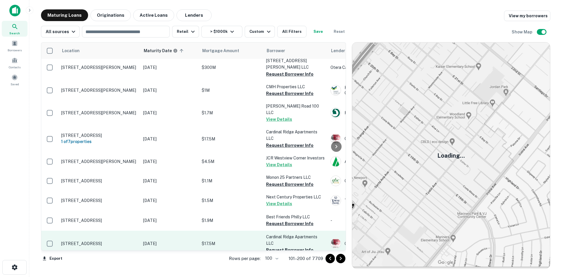
scroll to position [1905, 0]
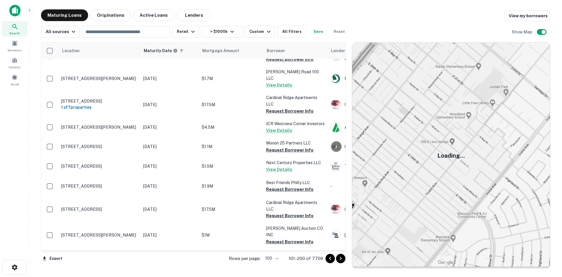
click at [340, 259] on icon "Go to next page" at bounding box center [340, 258] width 7 height 7
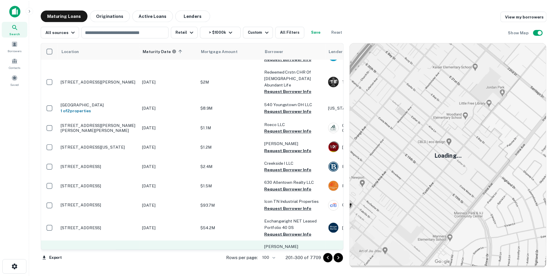
scroll to position [1927, 0]
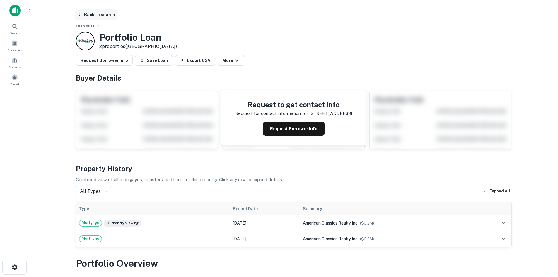
click at [100, 14] on button "Back to search" at bounding box center [96, 14] width 43 height 11
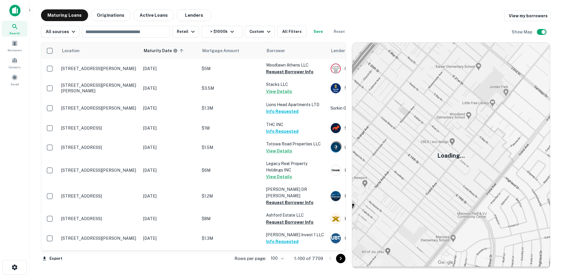
scroll to position [1840, 0]
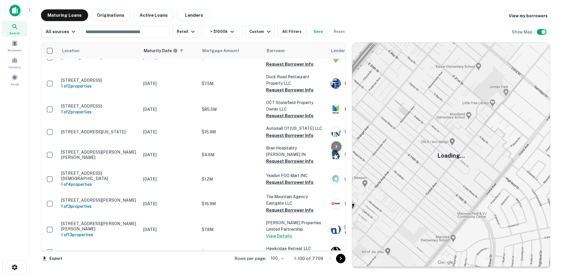
click at [341, 257] on icon "Go to next page" at bounding box center [340, 258] width 7 height 7
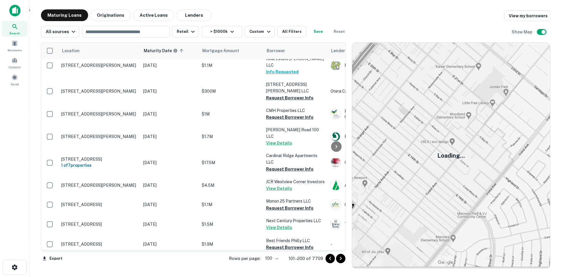
click at [341, 259] on icon "Go to next page" at bounding box center [340, 258] width 7 height 7
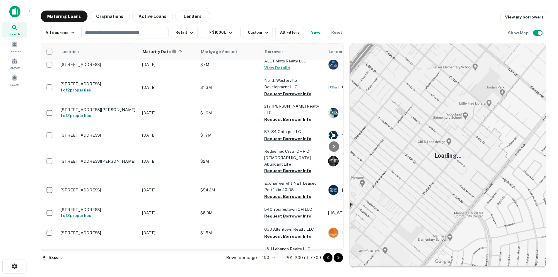
scroll to position [1869, 0]
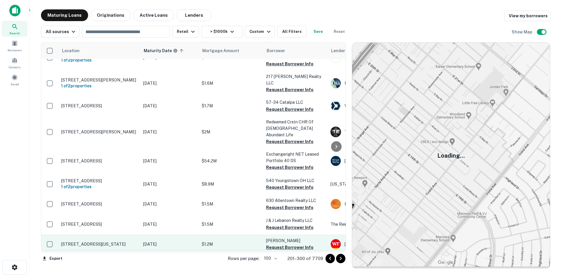
click at [102, 241] on p "[STREET_ADDRESS][US_STATE]" at bounding box center [99, 243] width 76 height 5
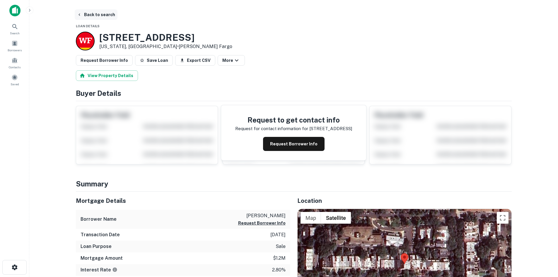
click at [88, 14] on button "Back to search" at bounding box center [96, 14] width 43 height 11
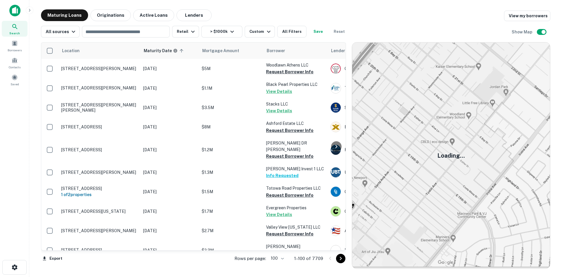
scroll to position [1336, 0]
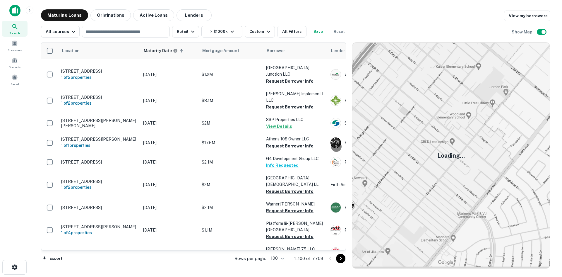
drag, startPoint x: 337, startPoint y: 261, endPoint x: 334, endPoint y: 262, distance: 3.2
click at [337, 261] on icon "Go to next page" at bounding box center [340, 258] width 7 height 7
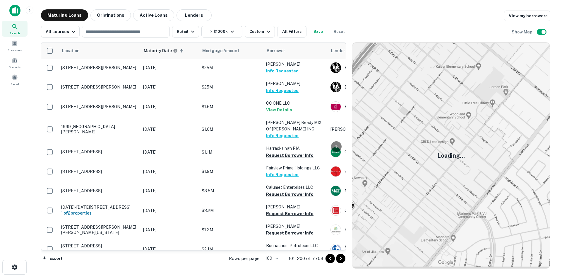
click at [342, 258] on icon "Go to next page" at bounding box center [341, 259] width 2 height 4
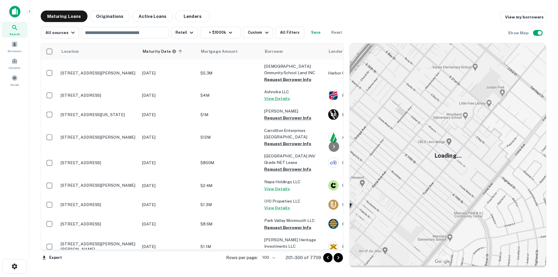
scroll to position [1424, 0]
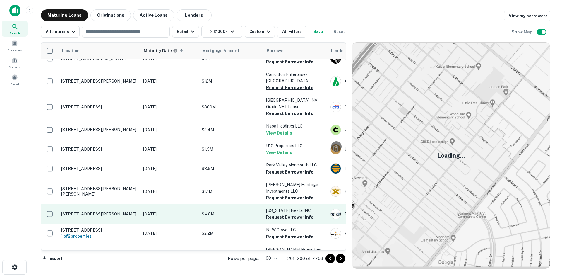
click at [100, 211] on p "[STREET_ADDRESS][PERSON_NAME]" at bounding box center [99, 213] width 76 height 5
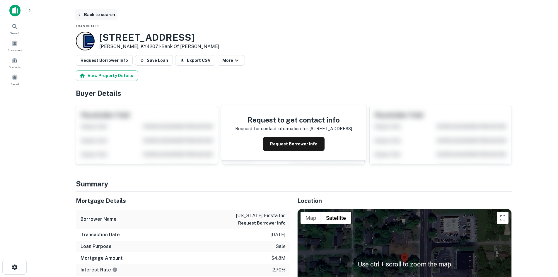
click at [98, 18] on button "Back to search" at bounding box center [96, 14] width 43 height 11
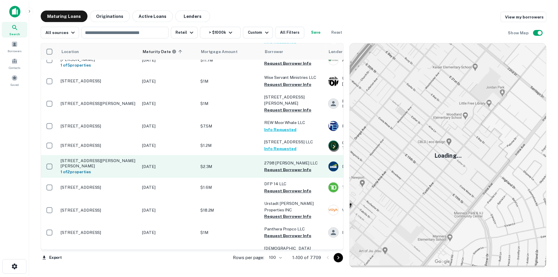
scroll to position [1570, 0]
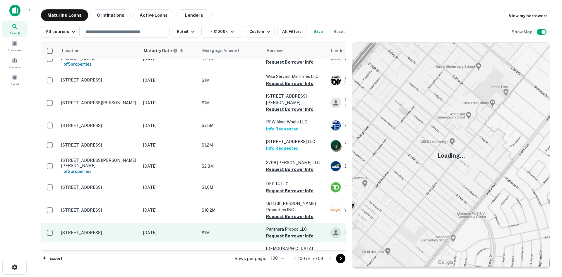
click at [116, 223] on td "[STREET_ADDRESS]" at bounding box center [99, 232] width 82 height 19
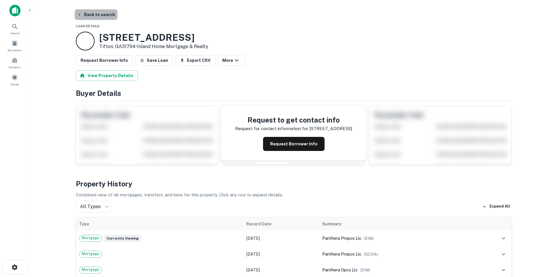
click at [99, 12] on button "Back to search" at bounding box center [96, 14] width 43 height 11
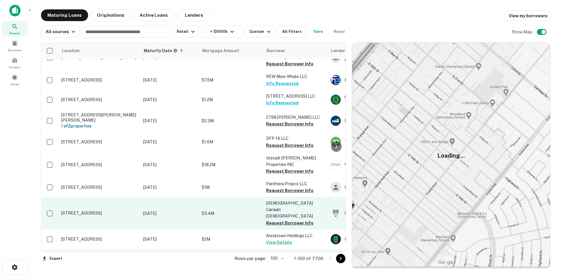
scroll to position [1687, 0]
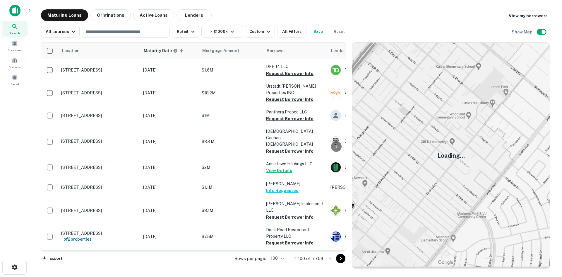
drag, startPoint x: 339, startPoint y: 257, endPoint x: 343, endPoint y: 251, distance: 7.1
click at [341, 258] on icon "Go to next page" at bounding box center [340, 258] width 7 height 7
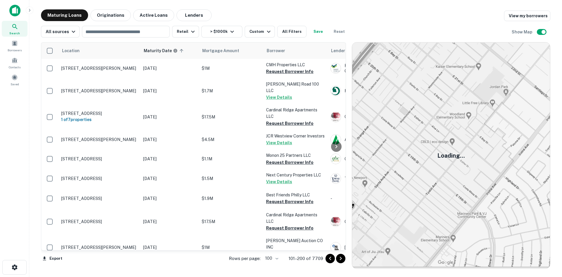
scroll to position [1905, 0]
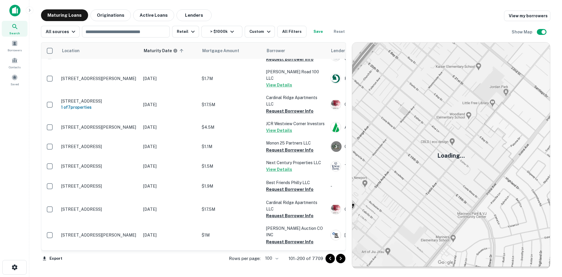
click at [339, 259] on icon "Go to next page" at bounding box center [340, 258] width 7 height 7
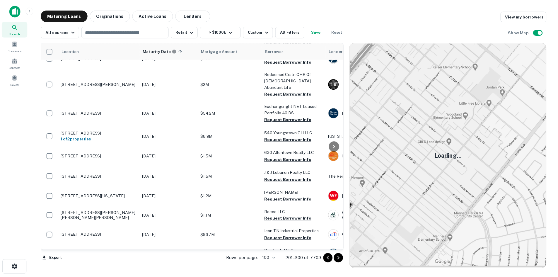
scroll to position [1923, 0]
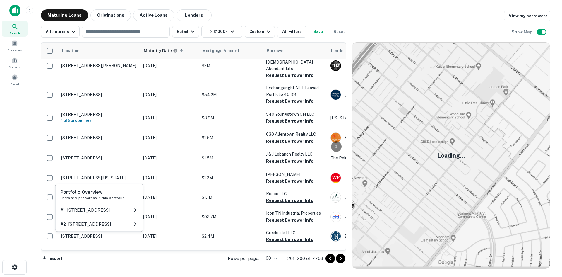
click at [115, 232] on div "Portfolio Overview There are 2 properties in this portfolio # 1 1206 Ocean Ave …" at bounding box center [99, 209] width 89 height 52
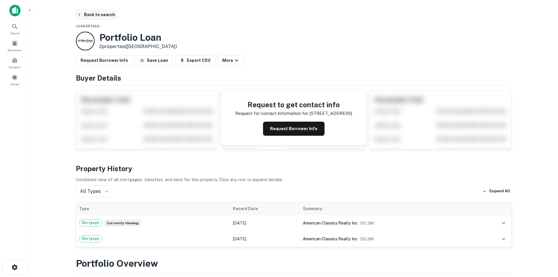
click at [104, 15] on button "Back to search" at bounding box center [96, 14] width 43 height 11
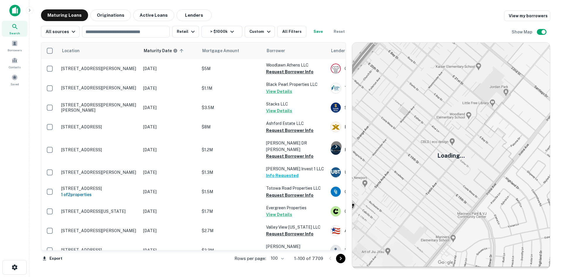
scroll to position [1336, 0]
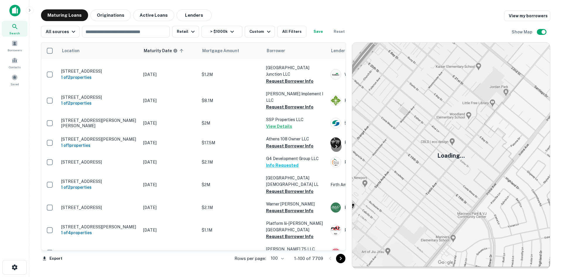
click at [340, 261] on icon "Go to next page" at bounding box center [340, 258] width 7 height 7
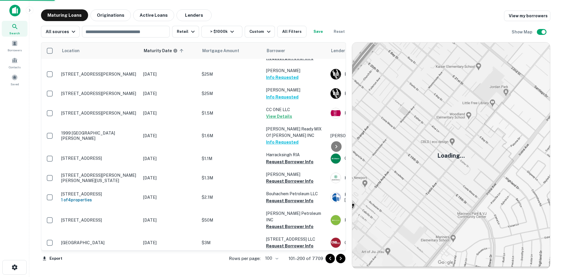
click at [340, 258] on icon "Go to next page" at bounding box center [340, 258] width 7 height 7
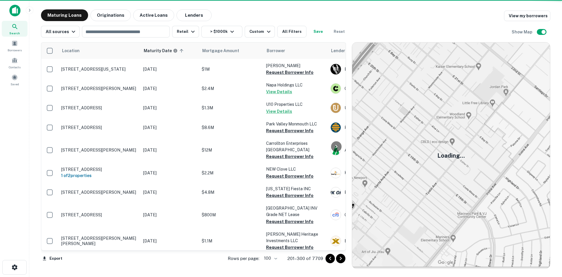
scroll to position [1401, 0]
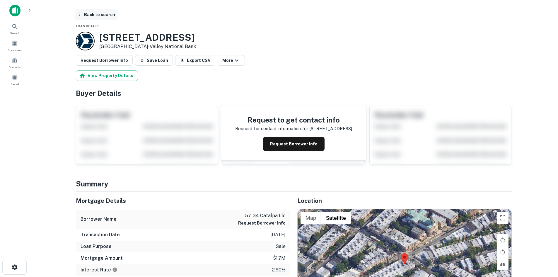
click at [107, 18] on button "Back to search" at bounding box center [96, 14] width 43 height 11
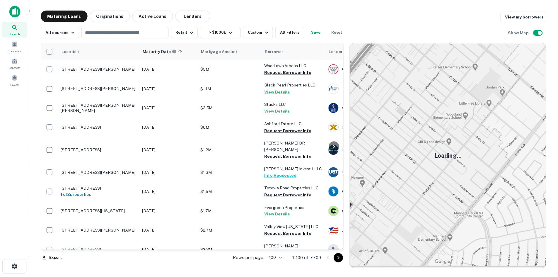
scroll to position [1336, 0]
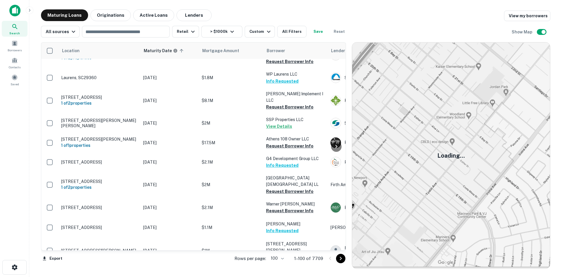
click at [342, 258] on icon "Go to next page" at bounding box center [340, 258] width 7 height 7
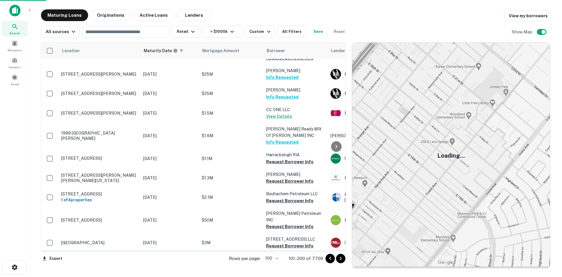
click at [344, 259] on icon "Go to next page" at bounding box center [340, 258] width 7 height 7
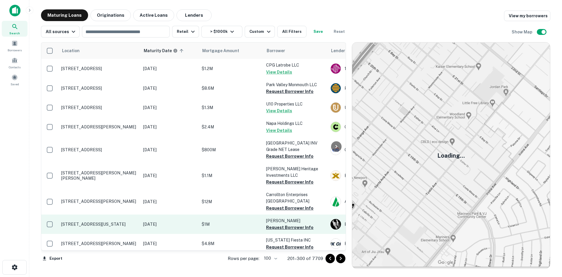
click at [117, 221] on p "[STREET_ADDRESS][US_STATE]" at bounding box center [99, 223] width 76 height 5
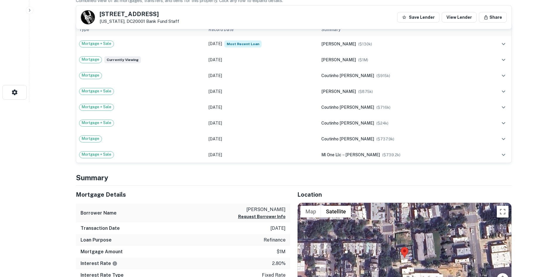
scroll to position [264, 0]
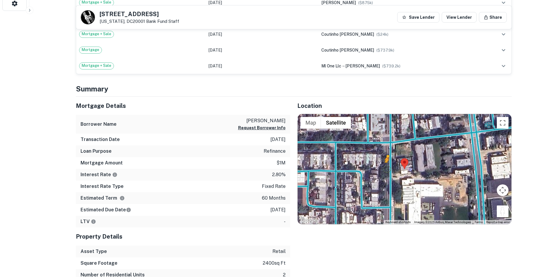
drag, startPoint x: 500, startPoint y: 215, endPoint x: 387, endPoint y: 168, distance: 122.9
click at [387, 169] on div "To activate drag with keyboard, press Alt + Enter. Once in keyboard drag state,…" at bounding box center [405, 169] width 214 height 110
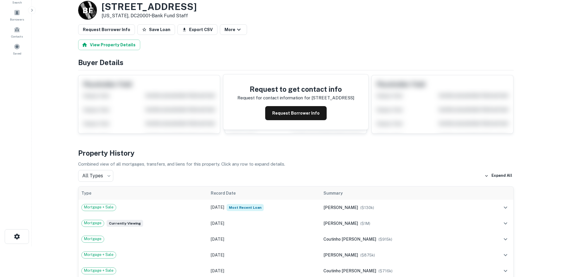
scroll to position [0, 0]
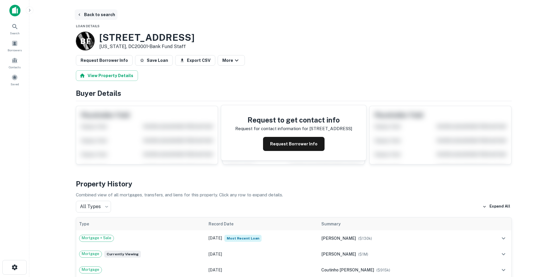
click at [104, 13] on button "Back to search" at bounding box center [96, 14] width 43 height 11
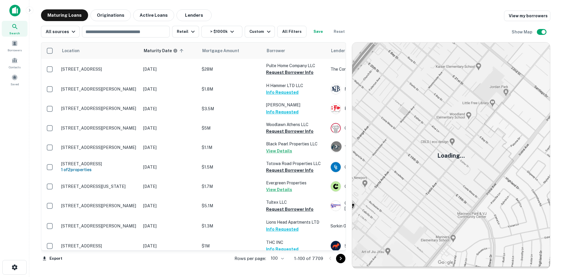
scroll to position [1336, 0]
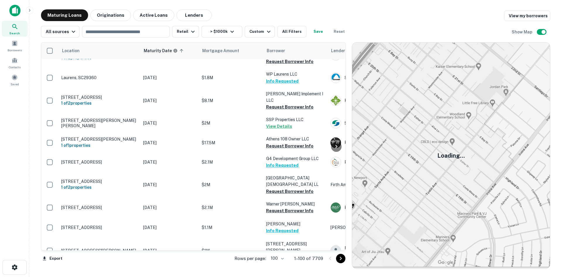
click at [341, 258] on icon "Go to next page" at bounding box center [340, 258] width 7 height 7
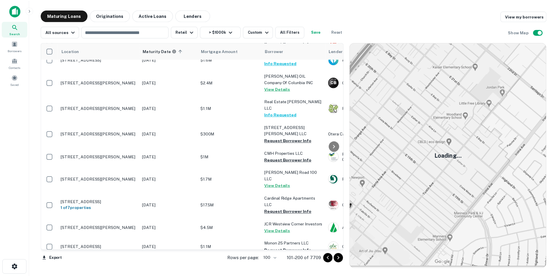
scroll to position [1804, 0]
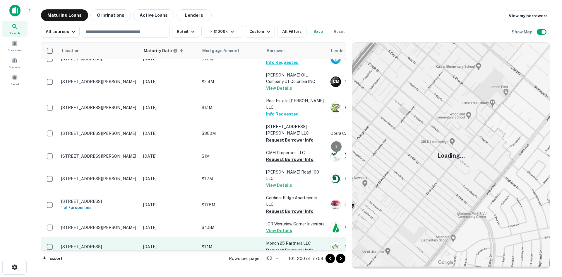
click at [121, 244] on p "[STREET_ADDRESS]" at bounding box center [99, 246] width 76 height 5
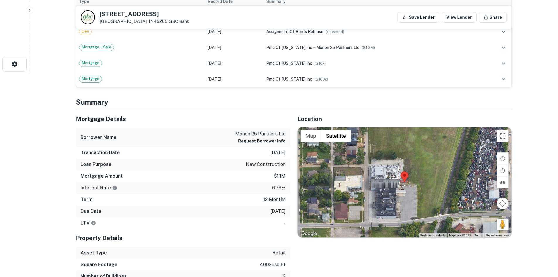
scroll to position [205, 0]
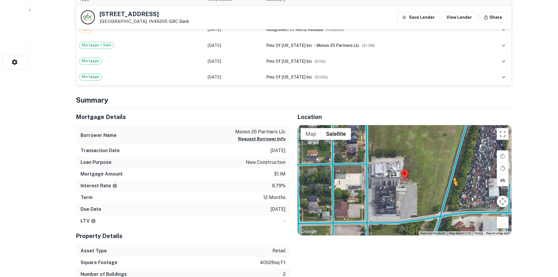
drag, startPoint x: 504, startPoint y: 221, endPoint x: 451, endPoint y: 187, distance: 62.8
click at [451, 187] on div "To activate drag with keyboard, press Alt + Enter. Once in keyboard drag state,…" at bounding box center [405, 180] width 214 height 110
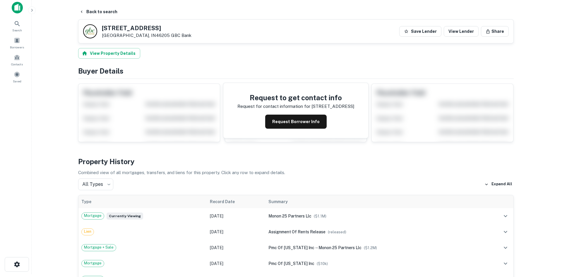
scroll to position [0, 0]
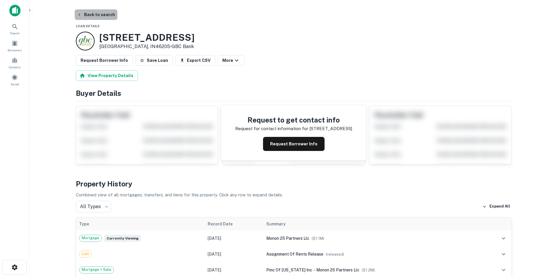
click at [98, 13] on button "Back to search" at bounding box center [96, 14] width 43 height 11
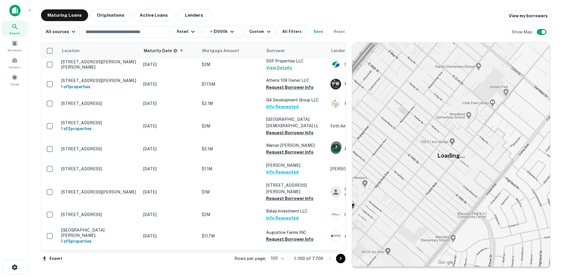
scroll to position [1424, 0]
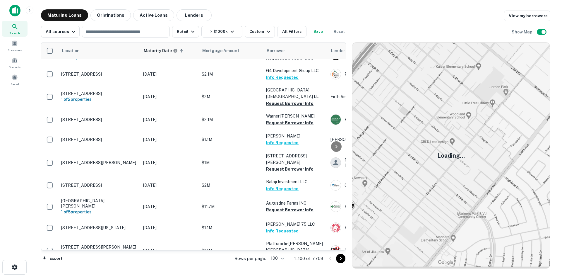
click at [339, 260] on icon "Go to next page" at bounding box center [340, 258] width 7 height 7
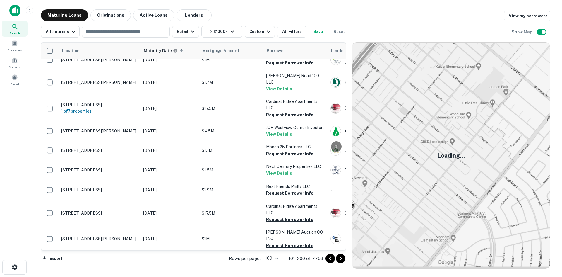
scroll to position [1905, 0]
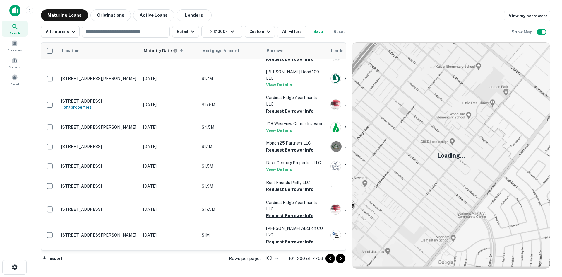
click at [341, 258] on icon "Go to next page" at bounding box center [340, 258] width 7 height 7
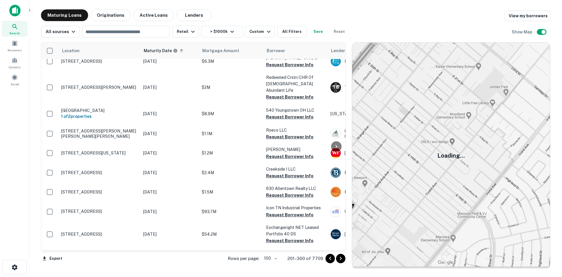
scroll to position [1927, 0]
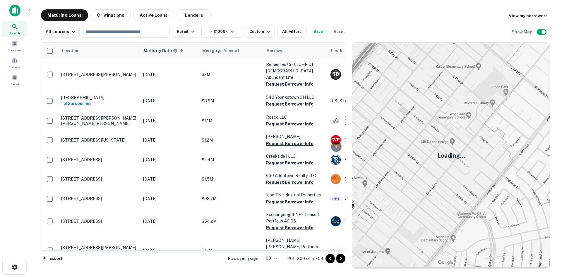
click at [339, 257] on icon "Go to next page" at bounding box center [340, 258] width 7 height 7
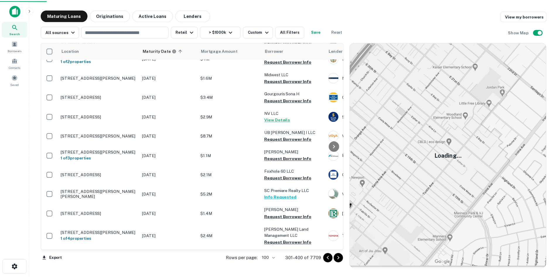
scroll to position [1921, 0]
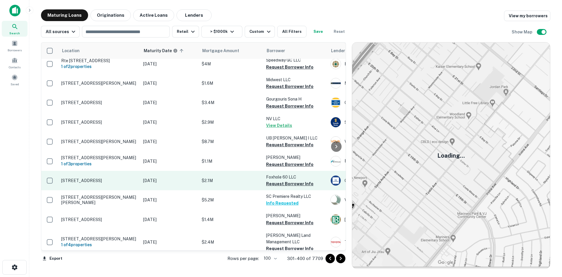
click at [118, 178] on p "[STREET_ADDRESS]" at bounding box center [99, 180] width 76 height 5
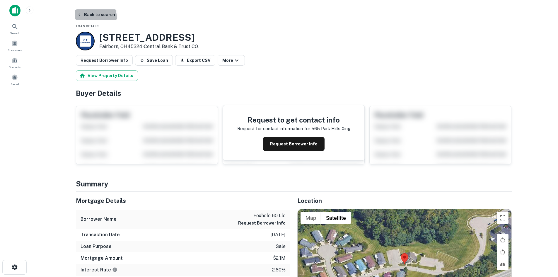
click at [90, 18] on button "Back to search" at bounding box center [96, 14] width 43 height 11
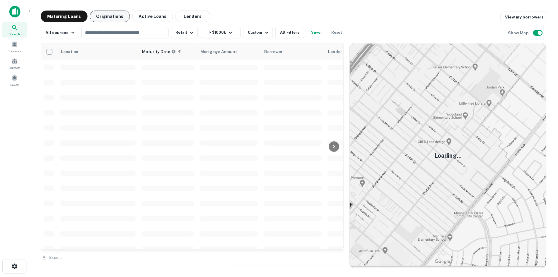
scroll to position [1336, 0]
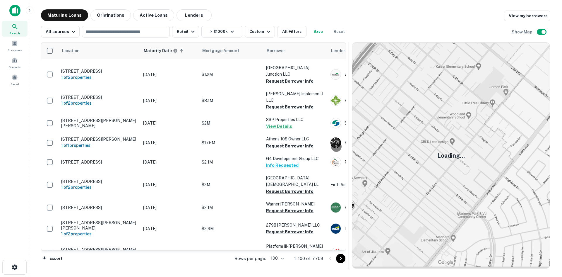
click at [339, 260] on icon "Go to next page" at bounding box center [340, 258] width 7 height 7
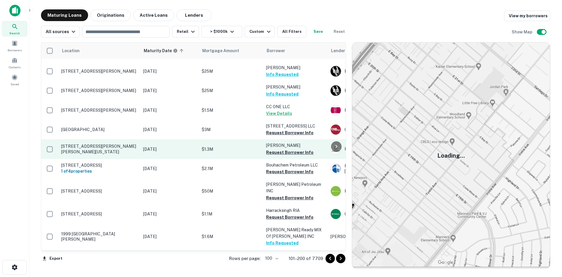
click at [95, 143] on p "[STREET_ADDRESS][PERSON_NAME][PERSON_NAME][US_STATE]" at bounding box center [99, 148] width 76 height 11
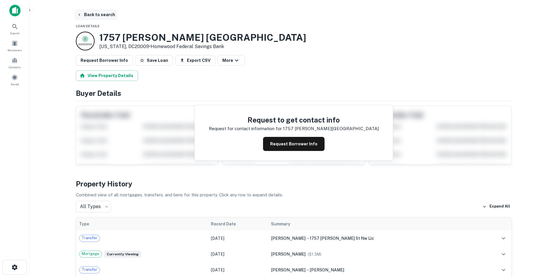
click at [102, 13] on button "Back to search" at bounding box center [96, 14] width 43 height 11
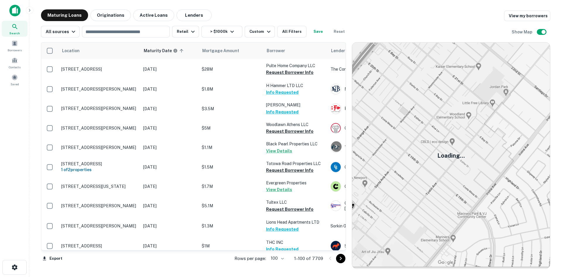
scroll to position [1336, 0]
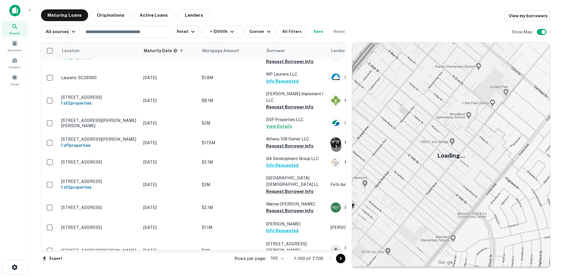
drag, startPoint x: 344, startPoint y: 261, endPoint x: 526, endPoint y: 250, distance: 182.2
click at [344, 261] on icon "Go to next page" at bounding box center [340, 258] width 7 height 7
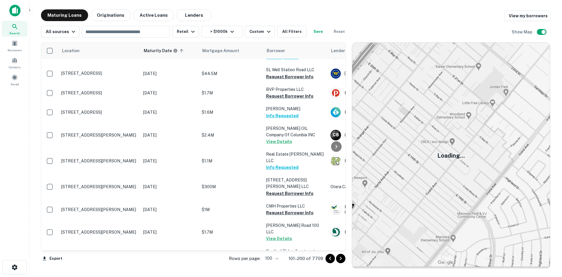
scroll to position [1804, 0]
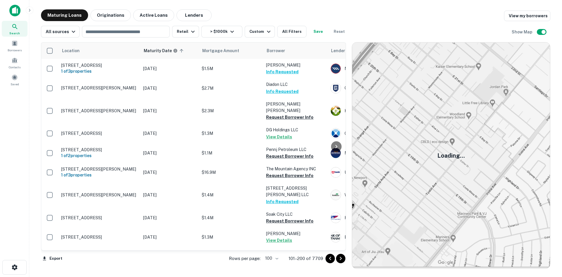
scroll to position [1804, 0]
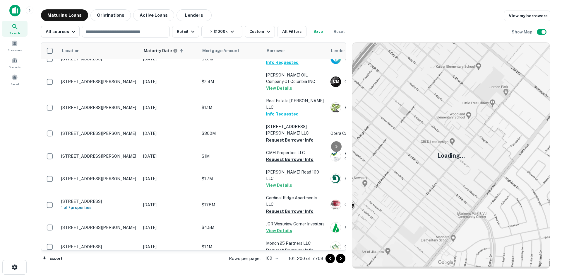
drag, startPoint x: 341, startPoint y: 255, endPoint x: 344, endPoint y: 194, distance: 61.5
click at [341, 255] on icon "Go to next page" at bounding box center [340, 258] width 7 height 7
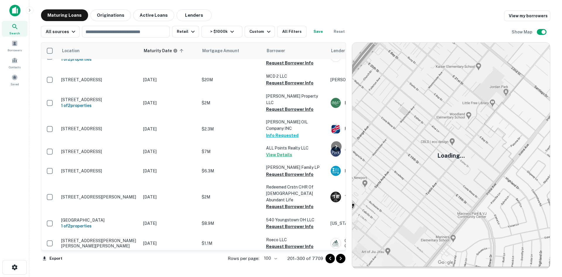
click at [342, 259] on icon "Go to next page" at bounding box center [340, 258] width 7 height 7
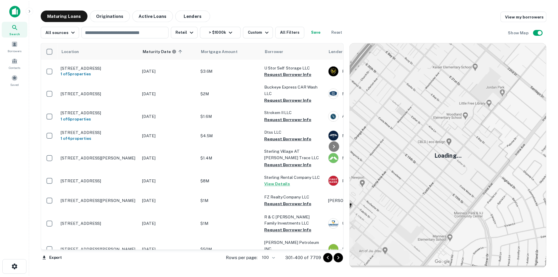
scroll to position [399, 0]
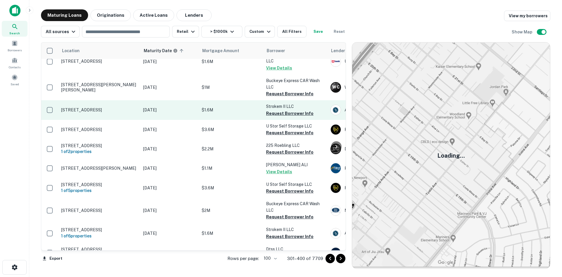
click at [117, 107] on p "[STREET_ADDRESS]" at bounding box center [99, 109] width 76 height 5
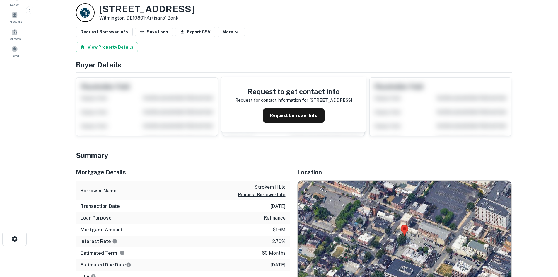
scroll to position [59, 0]
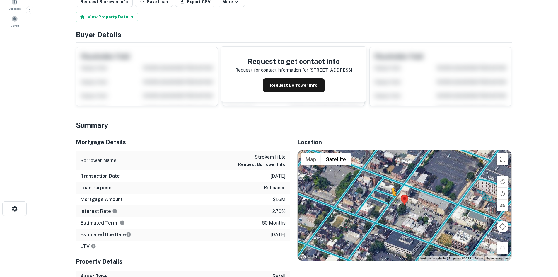
drag, startPoint x: 505, startPoint y: 252, endPoint x: 392, endPoint y: 201, distance: 124.4
click at [392, 201] on div "To activate drag with keyboard, press Alt + Enter. Once in keyboard drag state,…" at bounding box center [405, 205] width 214 height 110
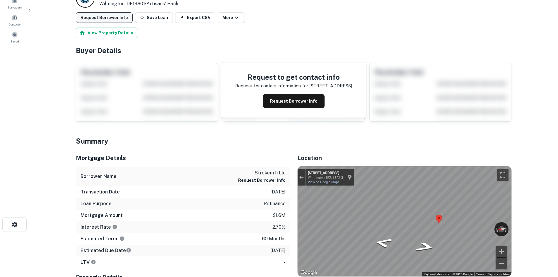
scroll to position [0, 0]
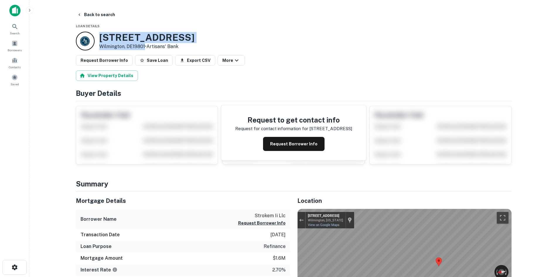
drag, startPoint x: 105, startPoint y: 36, endPoint x: 145, endPoint y: 49, distance: 42.6
click at [145, 49] on div "[STREET_ADDRESS] • Artisans'​ Bank" at bounding box center [146, 41] width 95 height 18
copy div "[STREET_ADDRESS]"
